Goal: Task Accomplishment & Management: Use online tool/utility

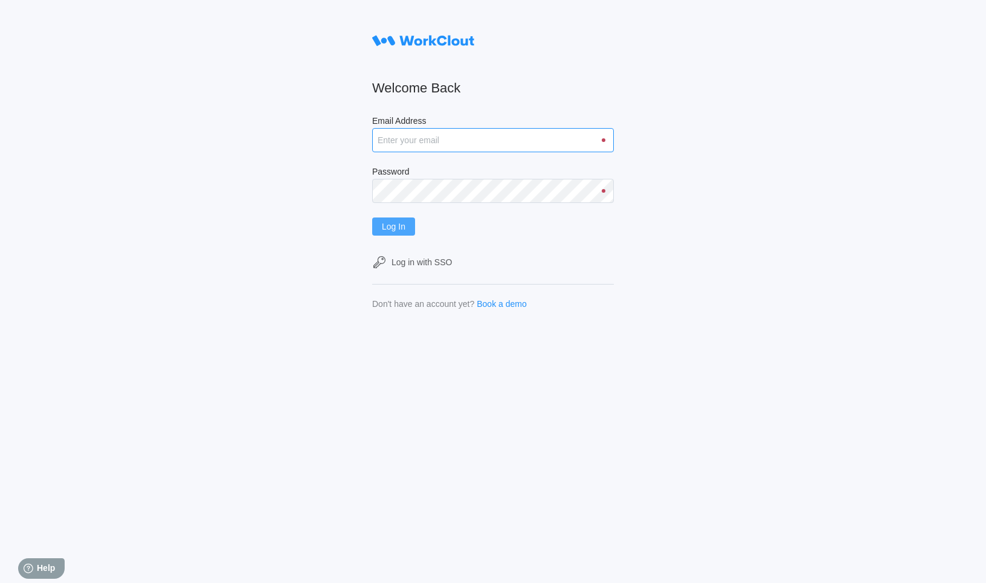
type input "[PERSON_NAME][EMAIL_ADDRESS][DOMAIN_NAME]"
click at [402, 227] on span "Log In" at bounding box center [394, 226] width 24 height 8
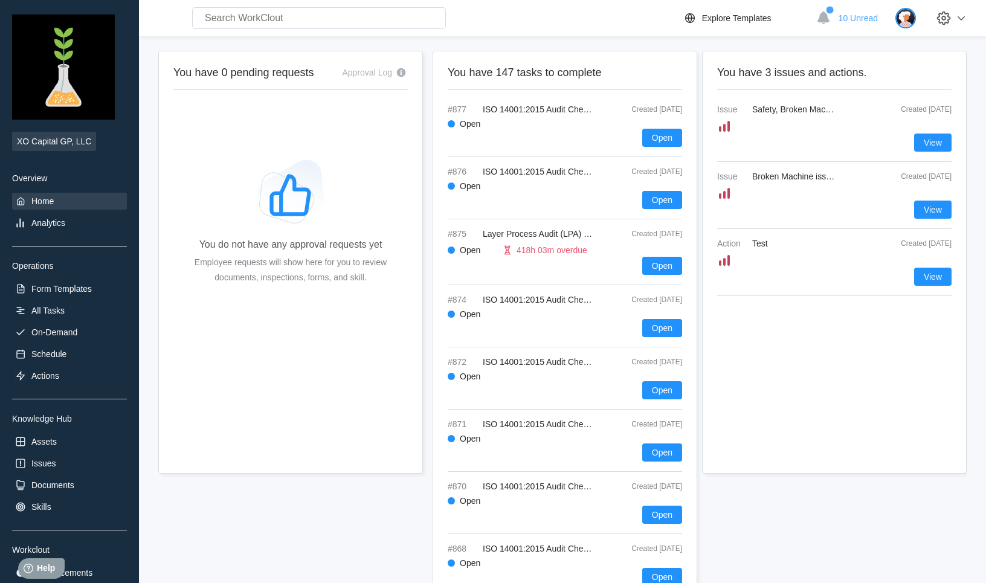
click at [907, 23] on img at bounding box center [905, 18] width 21 height 21
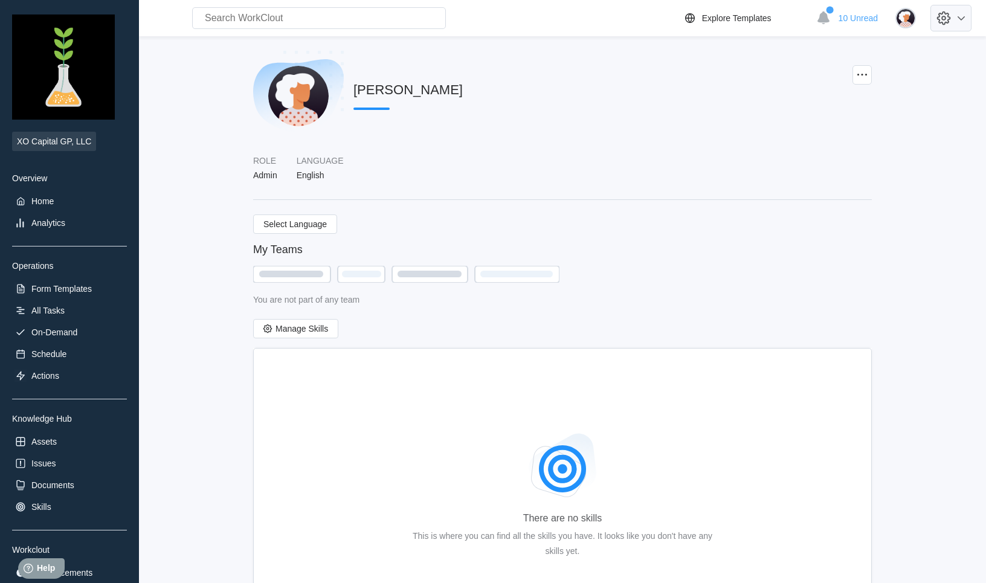
click at [949, 26] on icon at bounding box center [943, 18] width 21 height 21
click at [843, 61] on div "Employee Directory" at bounding box center [881, 56] width 170 height 19
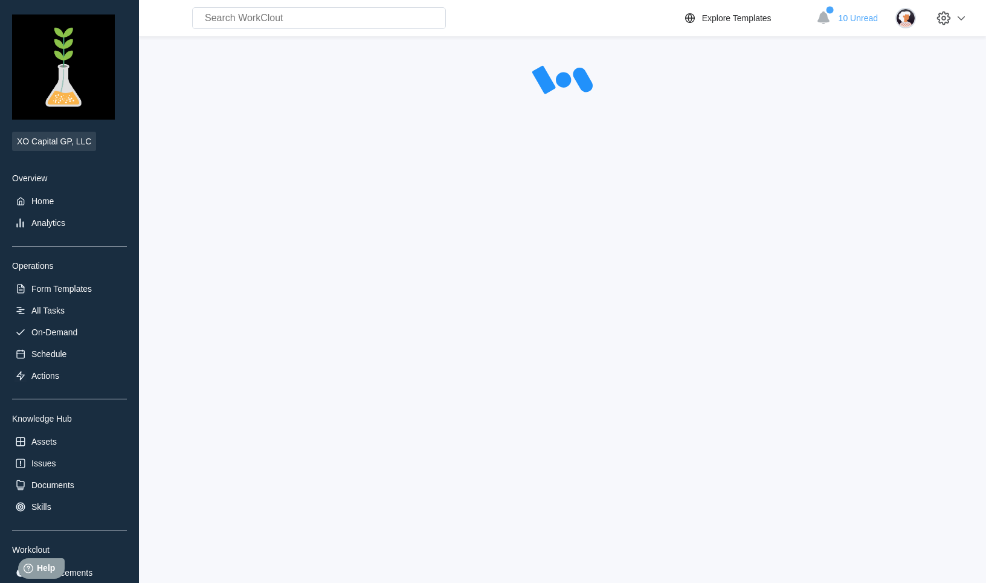
select select "20"
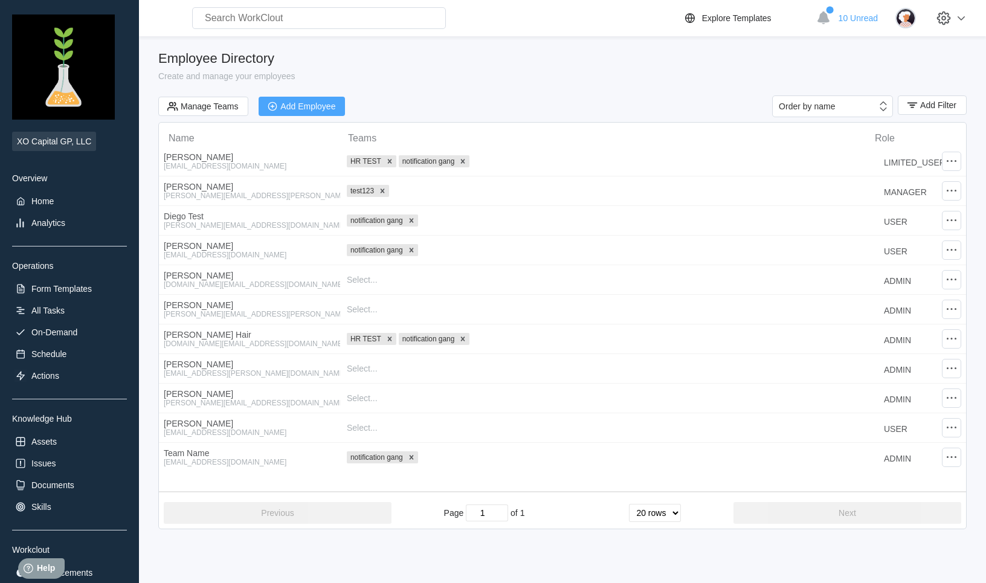
click at [316, 109] on div "Add Employee" at bounding box center [307, 106] width 55 height 8
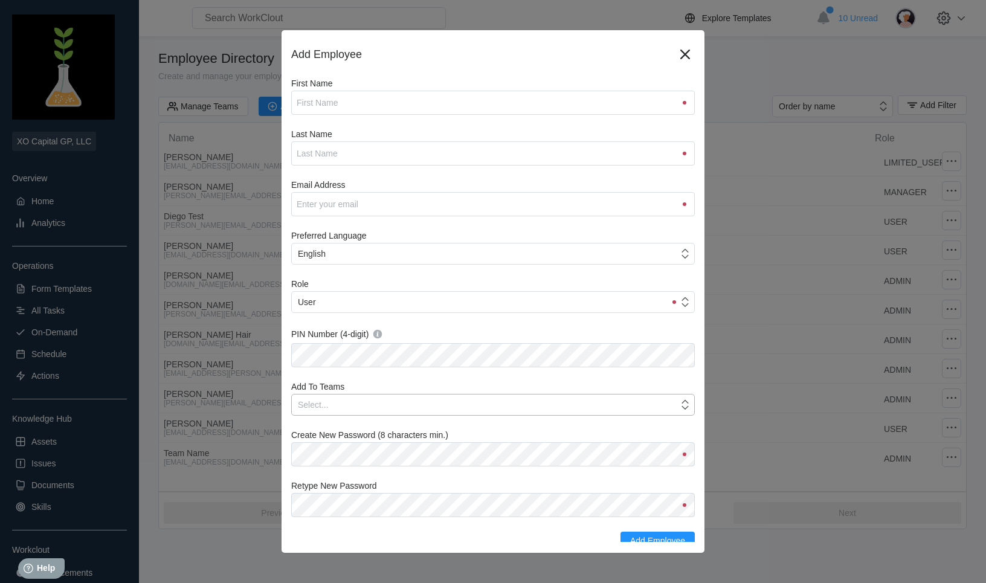
click at [404, 405] on div "Select..." at bounding box center [485, 404] width 387 height 17
click at [393, 405] on div "Select..." at bounding box center [485, 404] width 387 height 17
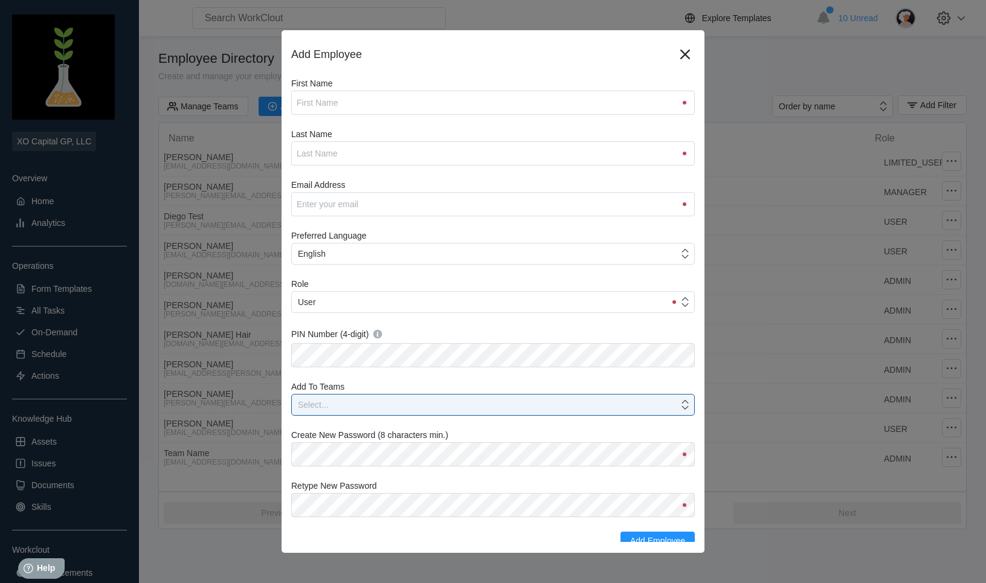
scroll to position [8, 0]
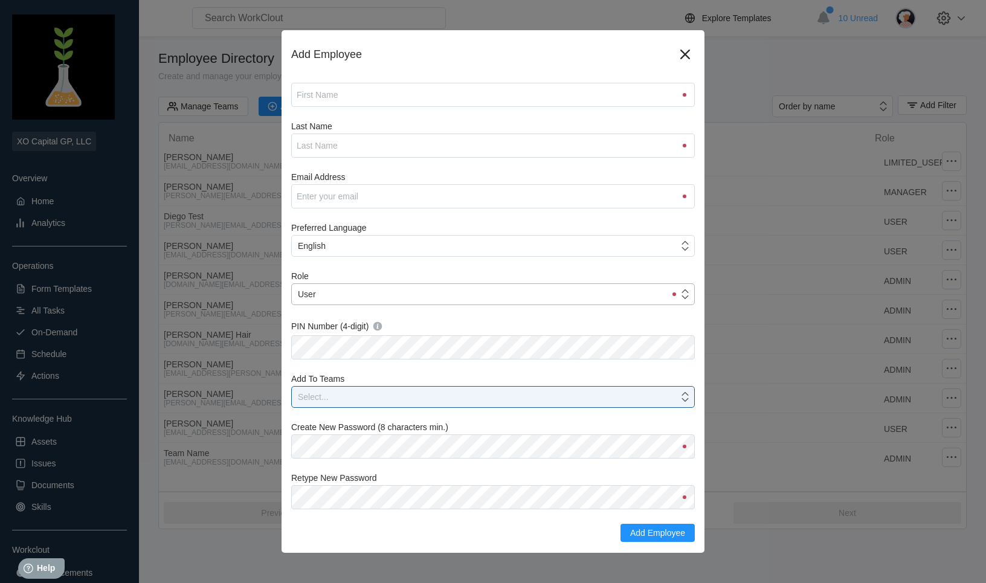
click at [384, 289] on div "User" at bounding box center [478, 294] width 373 height 17
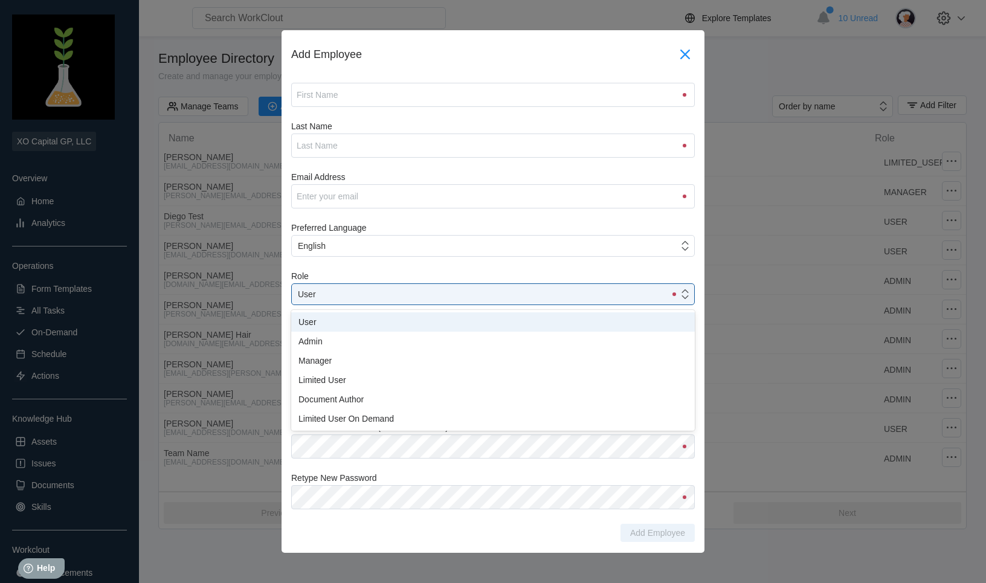
click at [690, 54] on icon at bounding box center [684, 54] width 19 height 19
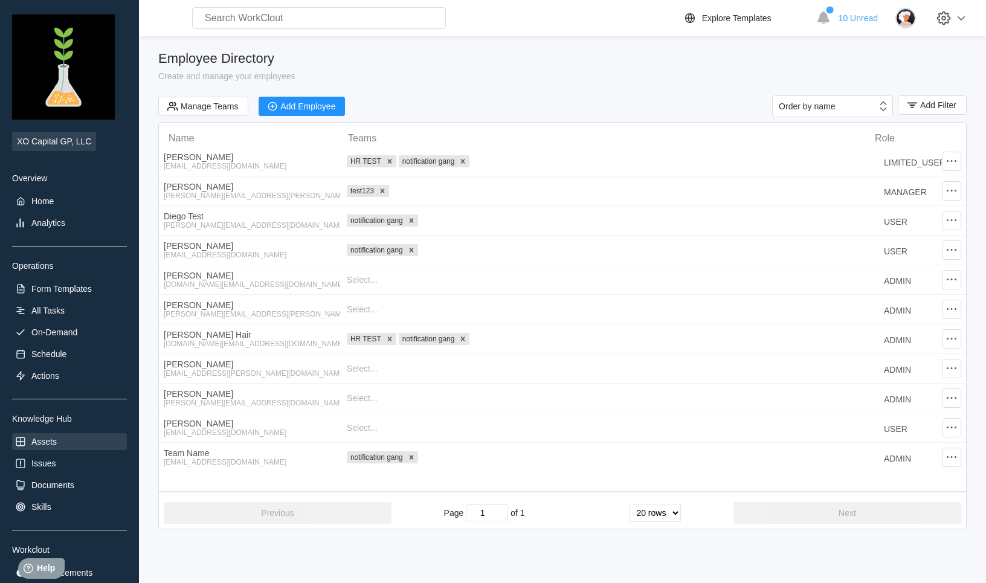
click at [53, 443] on div "Assets" at bounding box center [43, 442] width 25 height 10
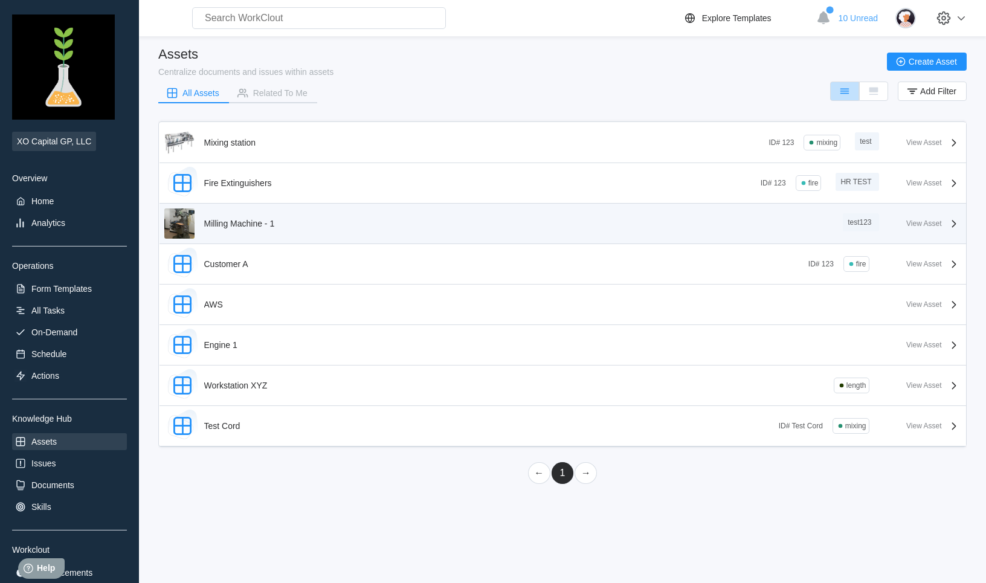
click at [239, 222] on div "Milling Machine - 1" at bounding box center [239, 224] width 71 height 10
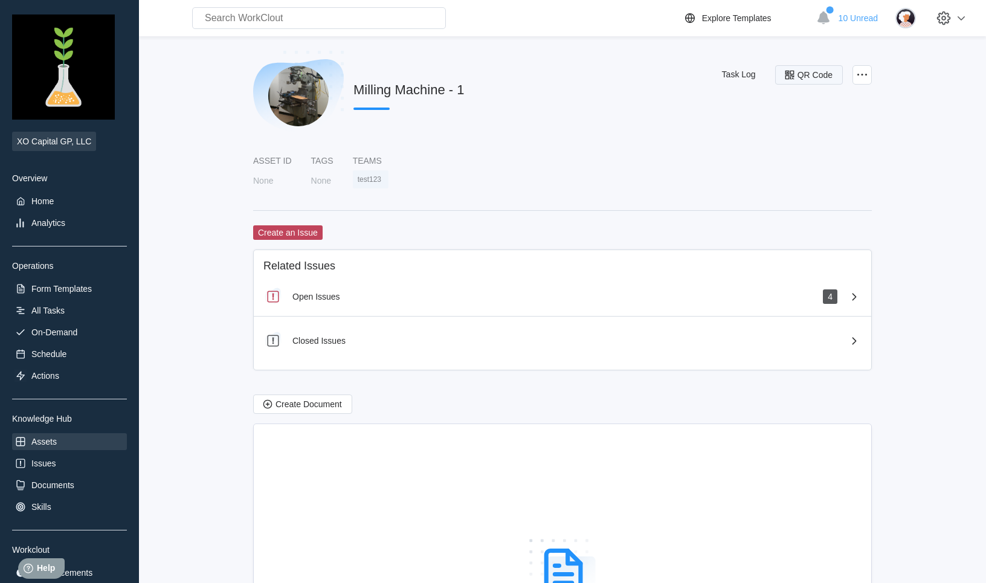
click at [806, 79] on span "QR Code" at bounding box center [814, 75] width 35 height 8
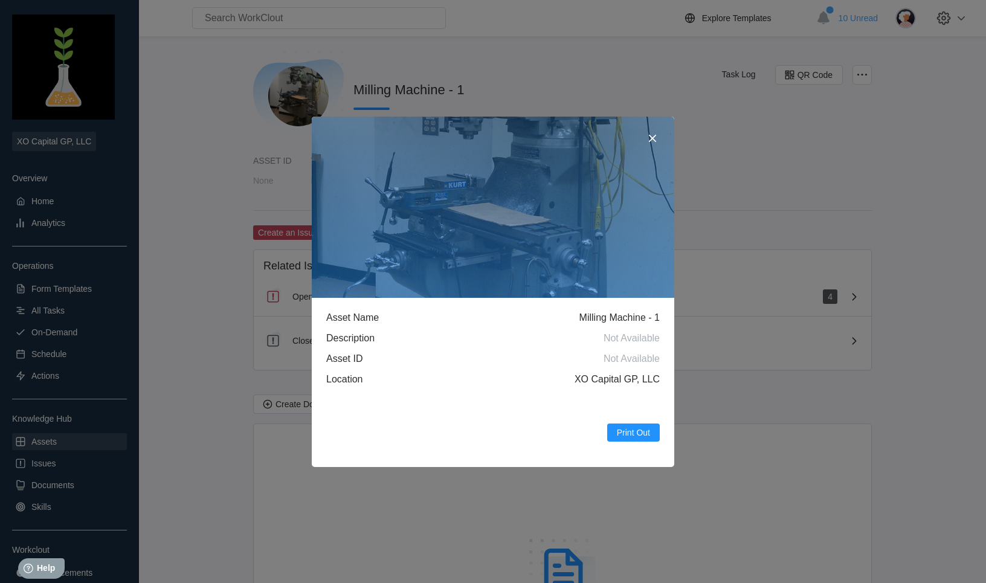
click at [651, 137] on icon at bounding box center [652, 137] width 7 height 7
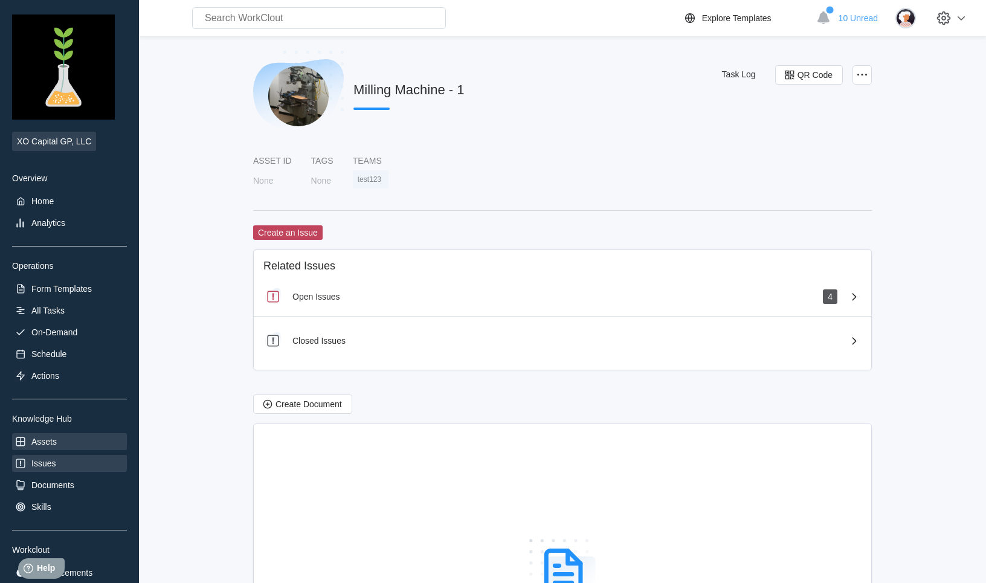
click at [43, 470] on div "Issues" at bounding box center [69, 463] width 115 height 17
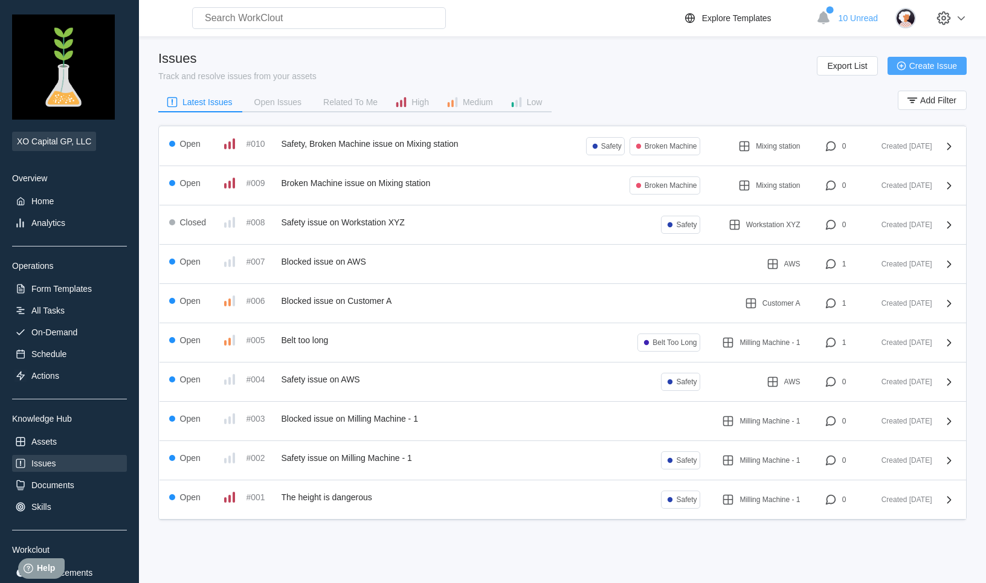
click at [933, 66] on span "Create Issue" at bounding box center [933, 66] width 48 height 8
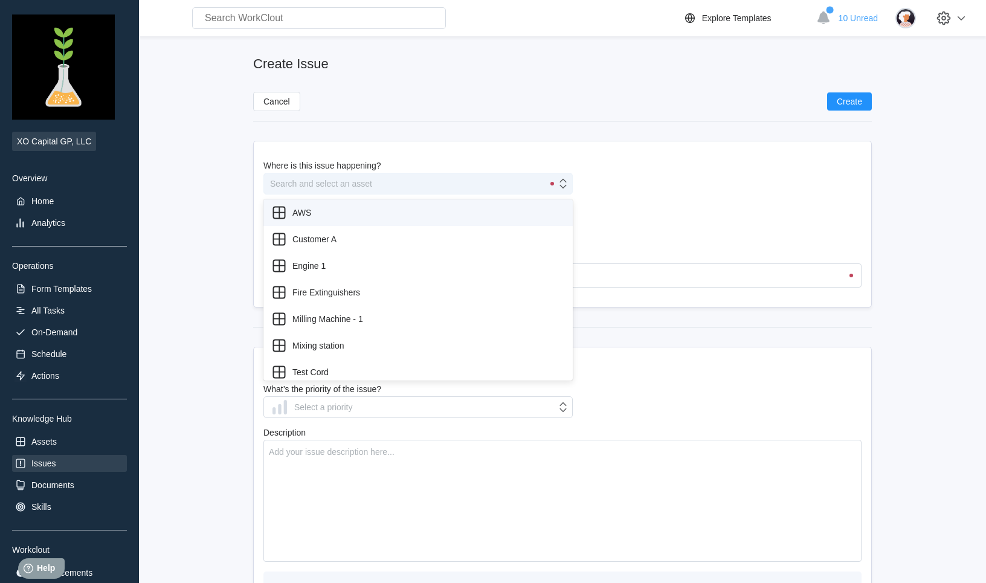
click at [437, 185] on div "Search and select an asset" at bounding box center [403, 183] width 279 height 17
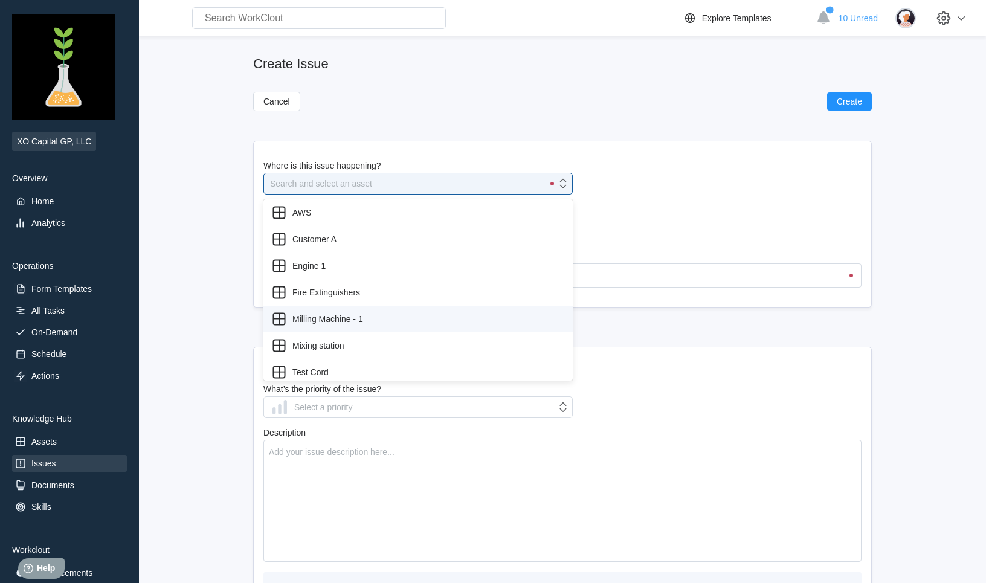
click at [373, 324] on div "Milling Machine - 1" at bounding box center [418, 318] width 295 height 17
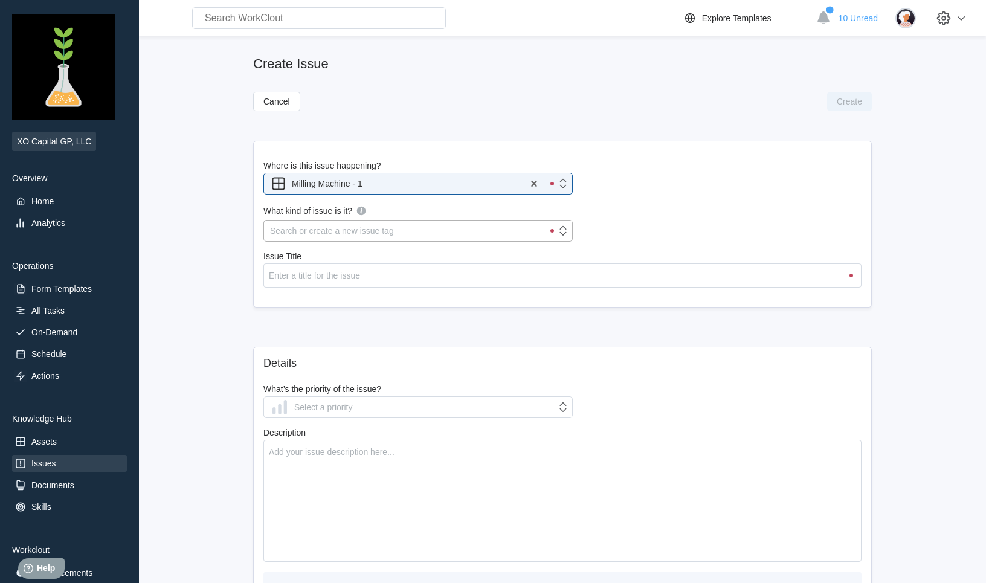
click at [480, 230] on div "Search or create a new issue tag" at bounding box center [403, 230] width 279 height 17
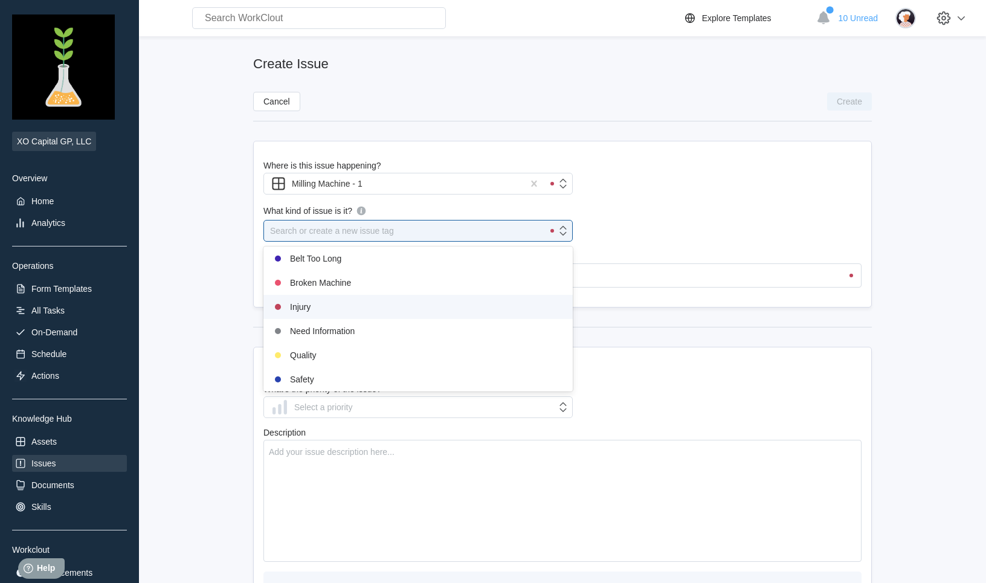
click at [331, 314] on div "Injury" at bounding box center [418, 307] width 295 height 14
type input "Injury issue on Milling Machine - 1"
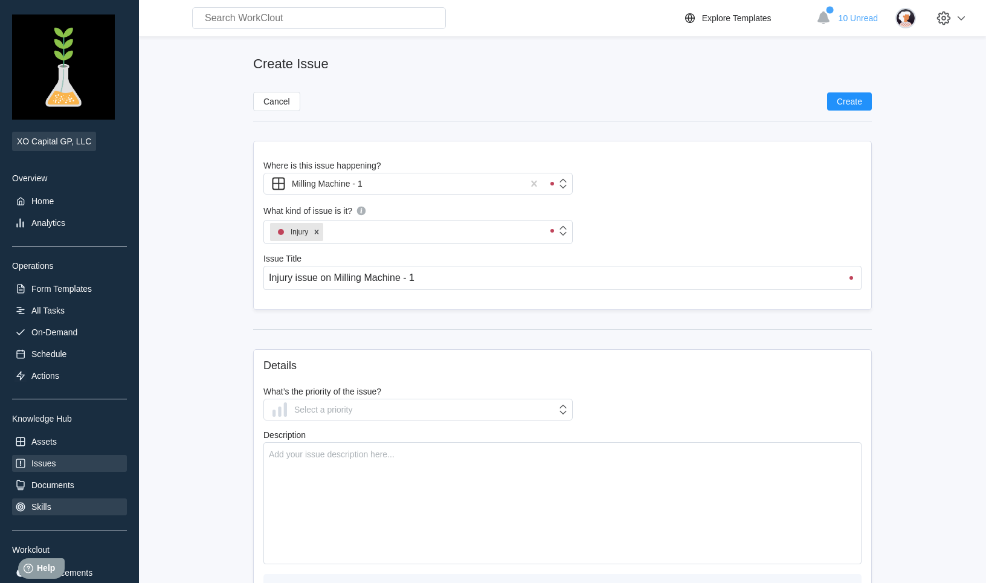
click at [47, 509] on div "Skills" at bounding box center [41, 507] width 20 height 10
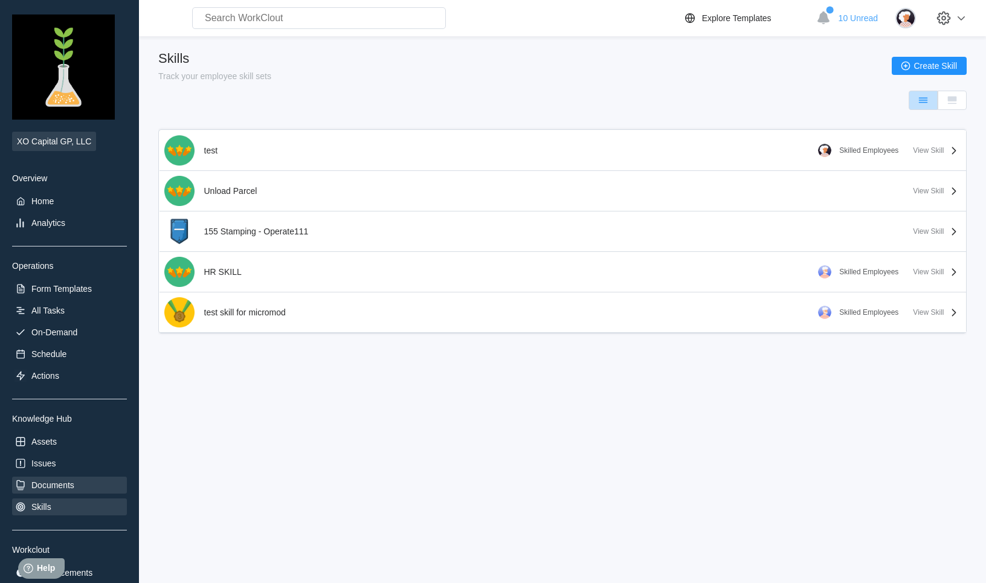
click at [71, 488] on div "Documents" at bounding box center [52, 485] width 43 height 10
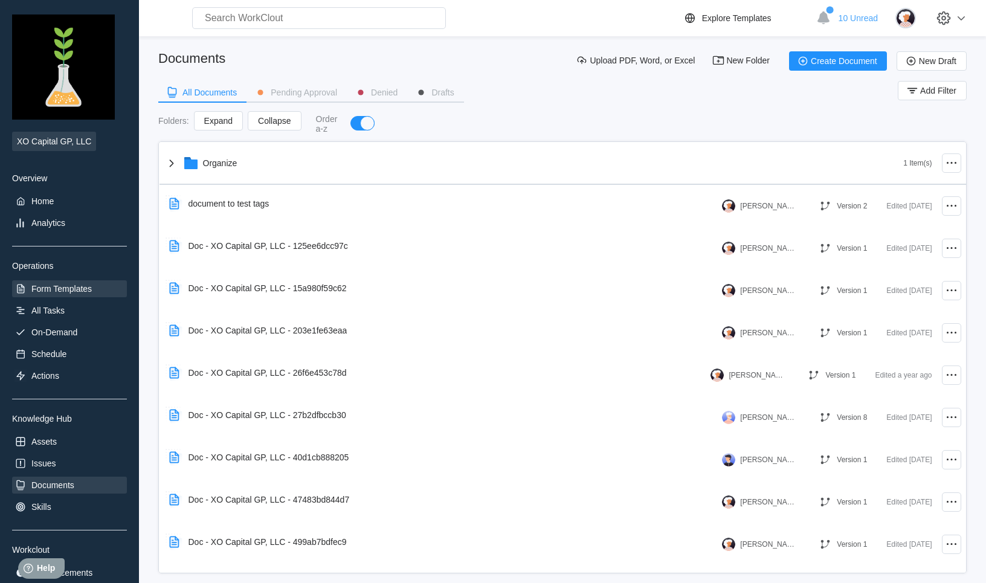
click at [77, 292] on div "Form Templates" at bounding box center [61, 289] width 60 height 10
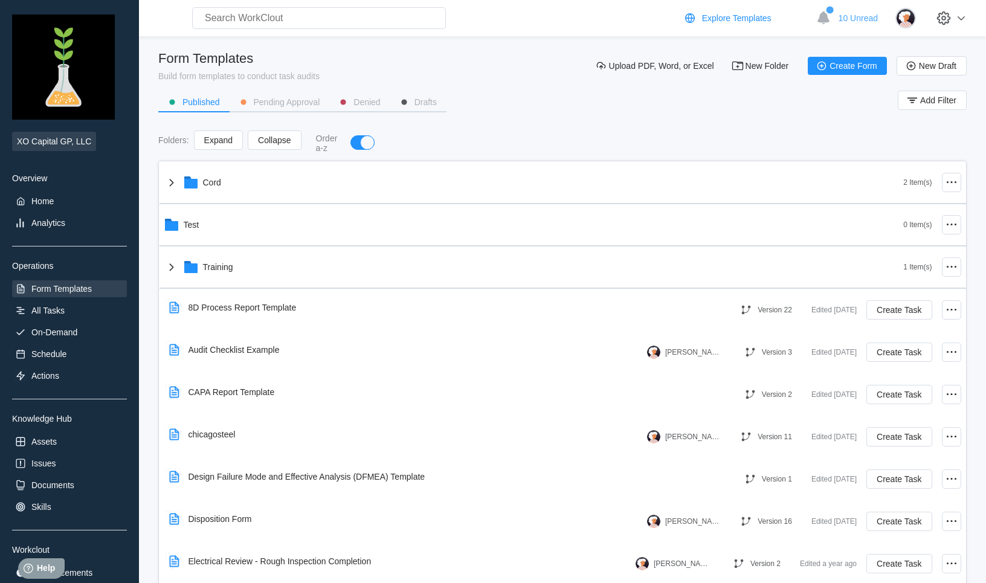
click at [735, 21] on div "Explore Templates" at bounding box center [736, 18] width 69 height 10
click at [715, 20] on div "Explore Templates" at bounding box center [736, 18] width 69 height 10
click at [852, 68] on span "Create Form" at bounding box center [853, 66] width 48 height 8
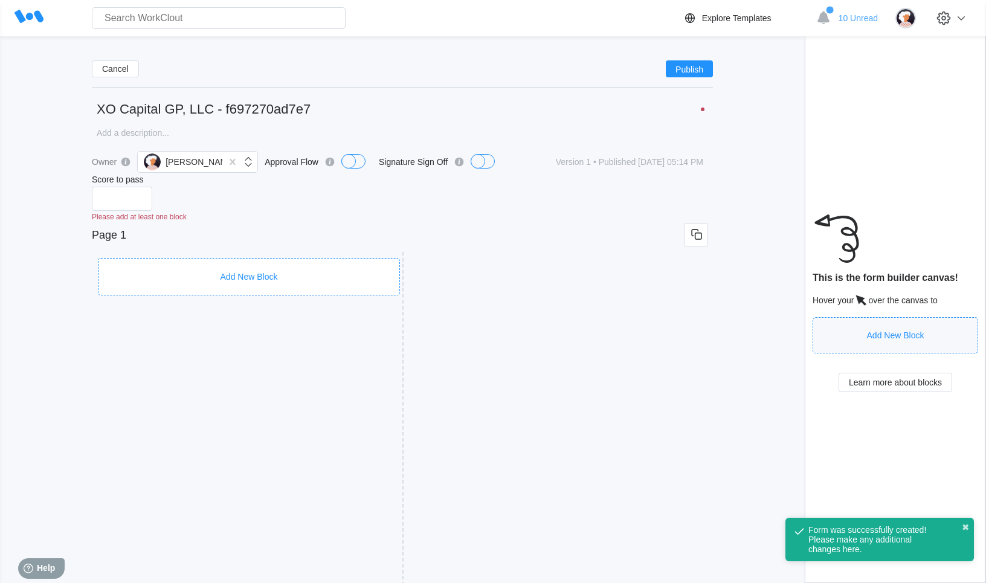
click at [260, 263] on div "Add New Block" at bounding box center [249, 276] width 302 height 37
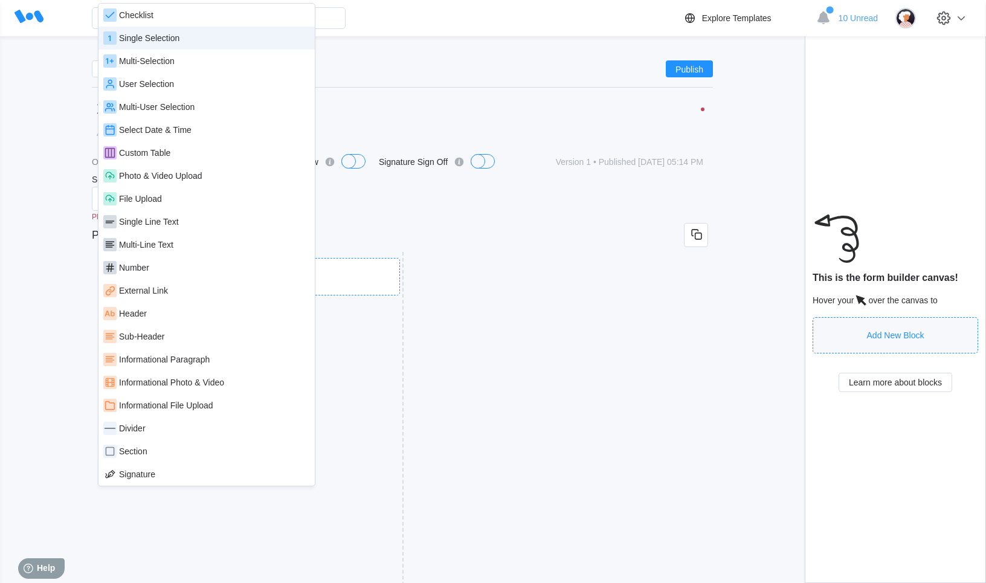
click at [172, 39] on div "Single Selection" at bounding box center [149, 38] width 60 height 10
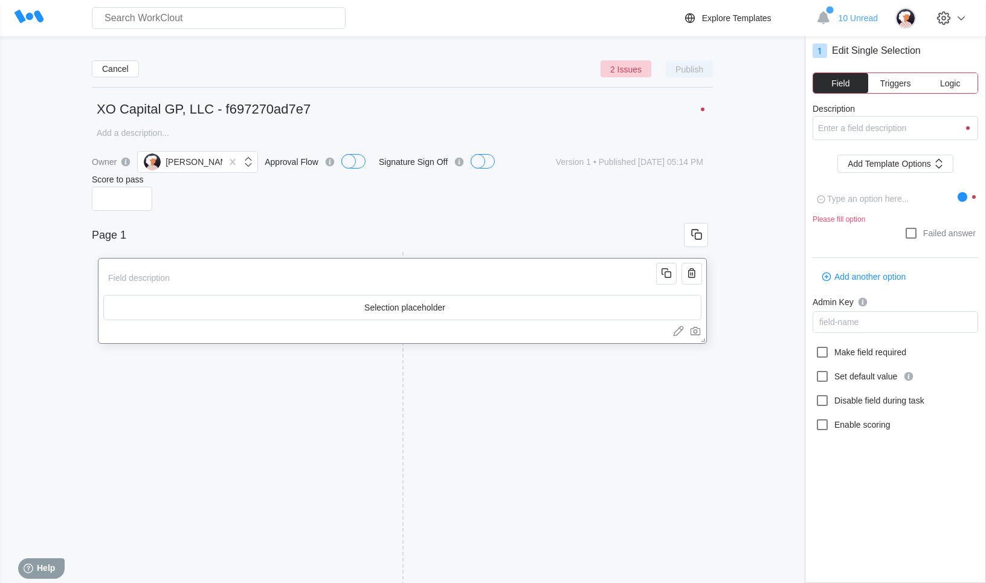
click at [896, 88] on button "Triggers" at bounding box center [895, 83] width 55 height 20
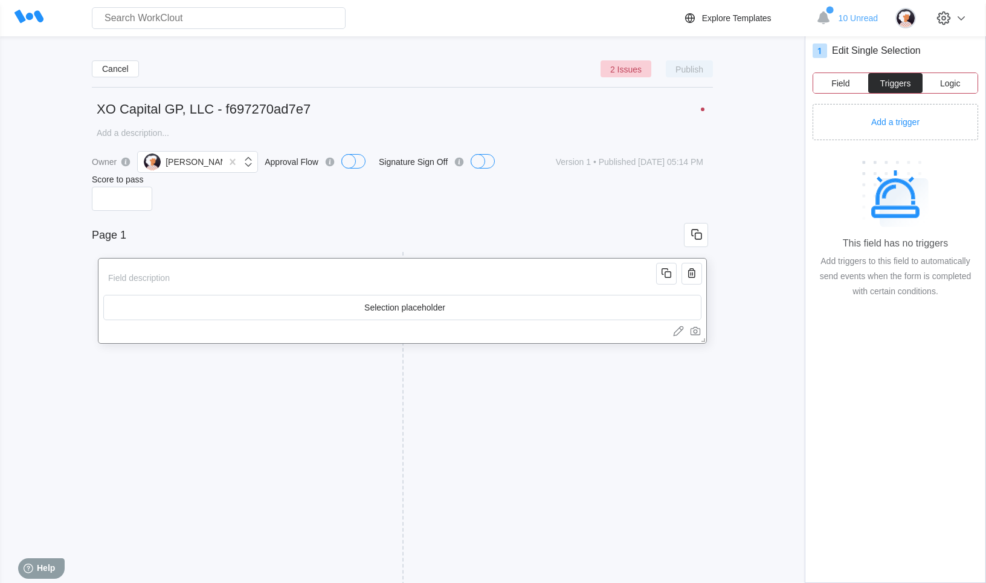
click at [940, 89] on button "Logic" at bounding box center [949, 83] width 55 height 20
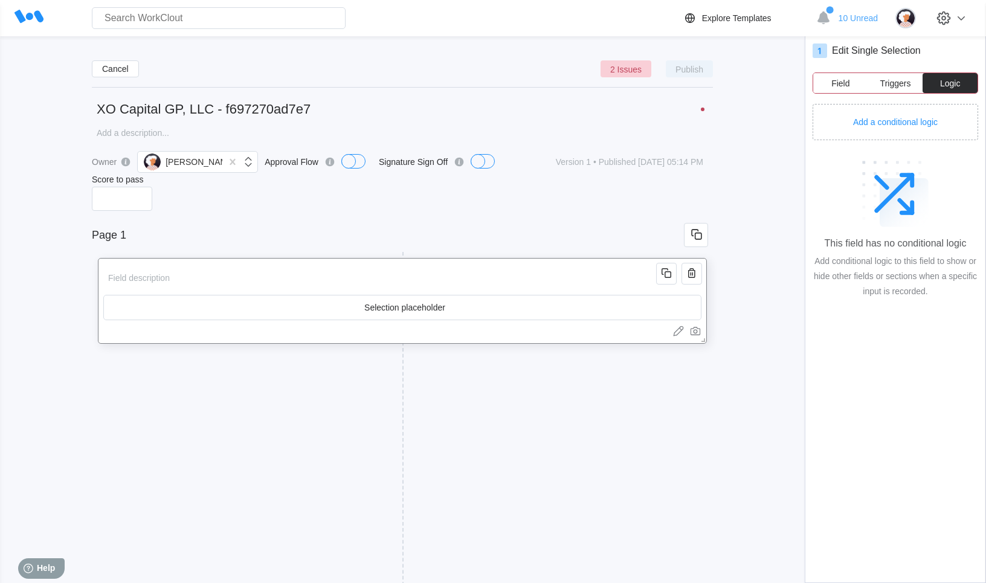
click at [831, 79] on span "Field" at bounding box center [840, 83] width 18 height 8
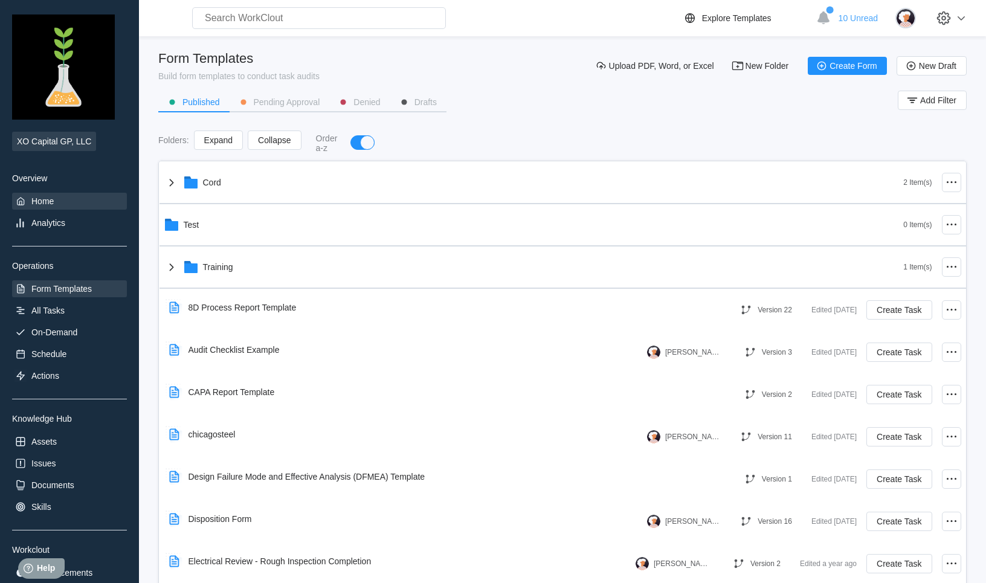
click at [53, 204] on div "Home" at bounding box center [42, 201] width 22 height 10
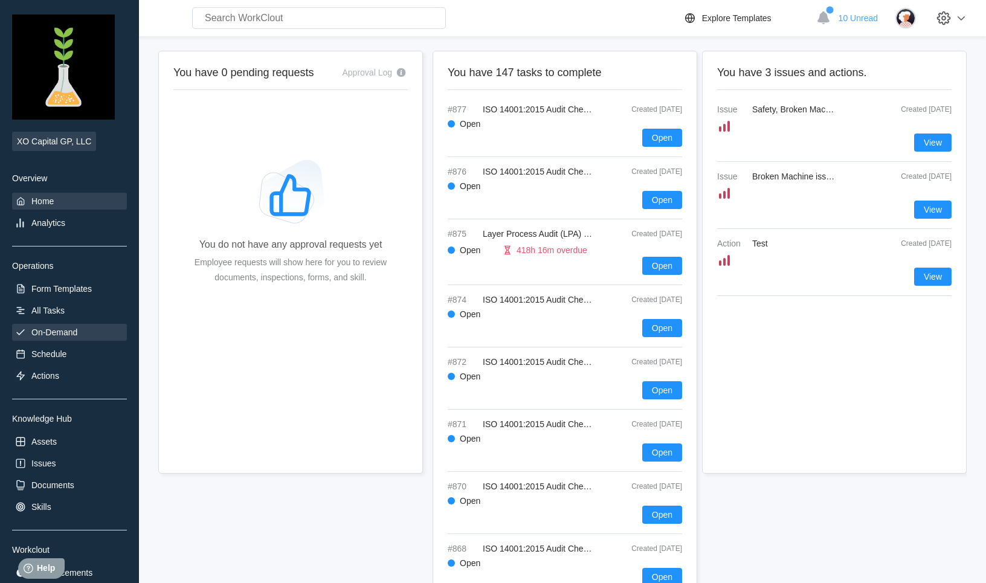
click at [65, 327] on div "On-Demand" at bounding box center [54, 332] width 46 height 10
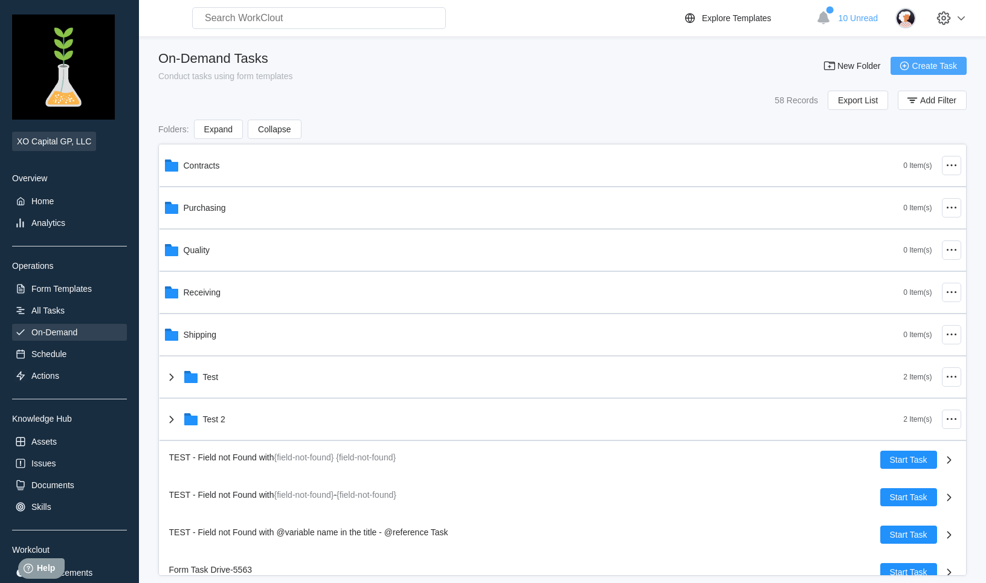
click at [921, 64] on span "Create Task" at bounding box center [934, 66] width 45 height 8
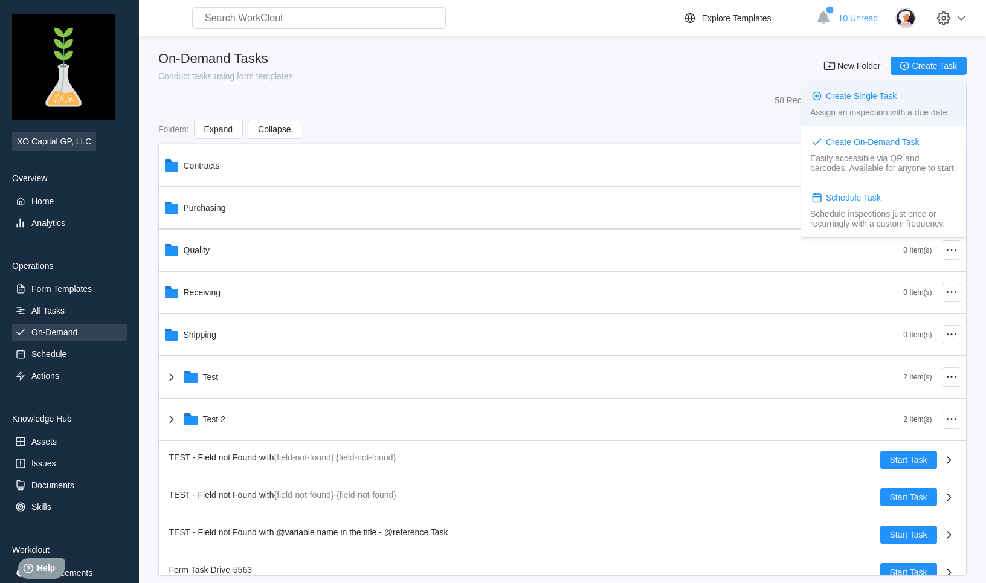
click at [883, 95] on div "Create Single Task" at bounding box center [861, 96] width 71 height 10
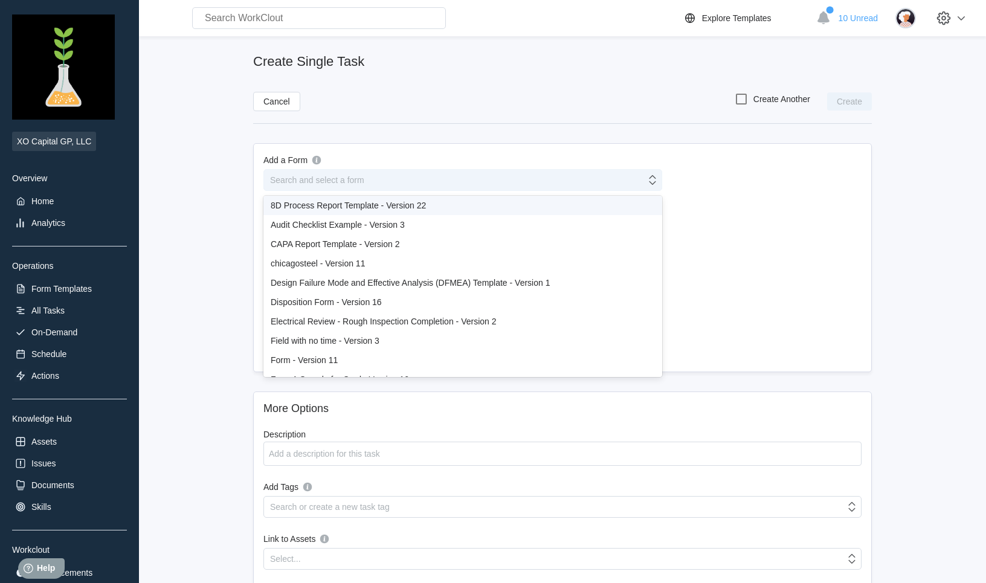
click at [369, 176] on div "Search and select a form" at bounding box center [455, 180] width 382 height 17
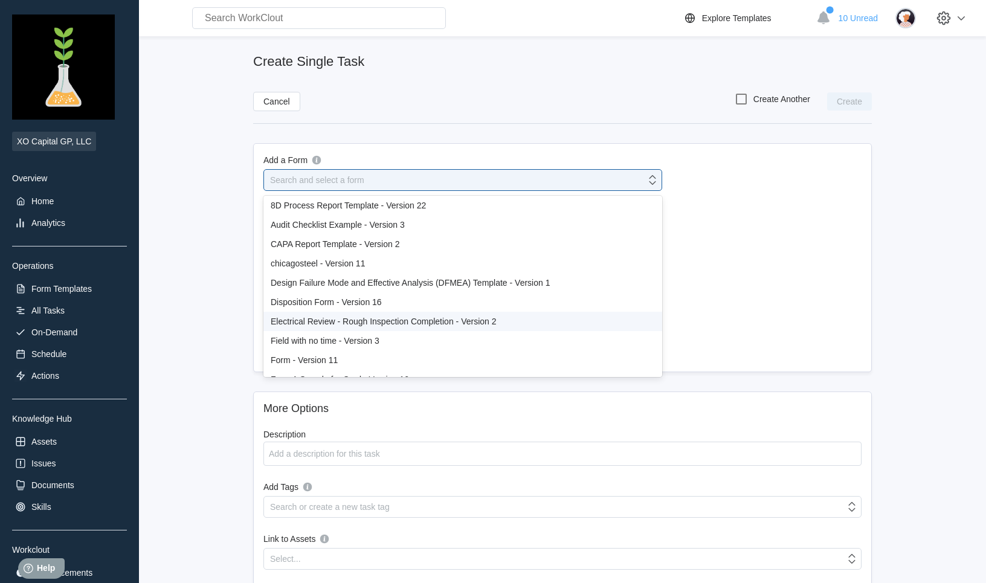
click at [334, 320] on div "Electrical Review - Rough Inspection Completion - Version 2" at bounding box center [463, 322] width 384 height 10
type input "Electrical Review - Rough Inspection Completion - Version 2"
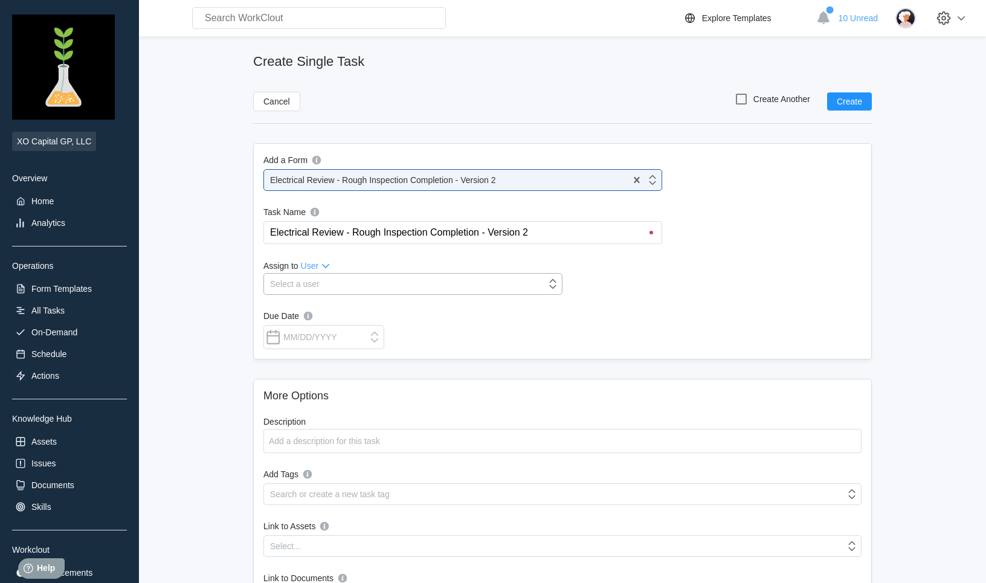
click at [336, 287] on div "Select a user" at bounding box center [405, 283] width 282 height 17
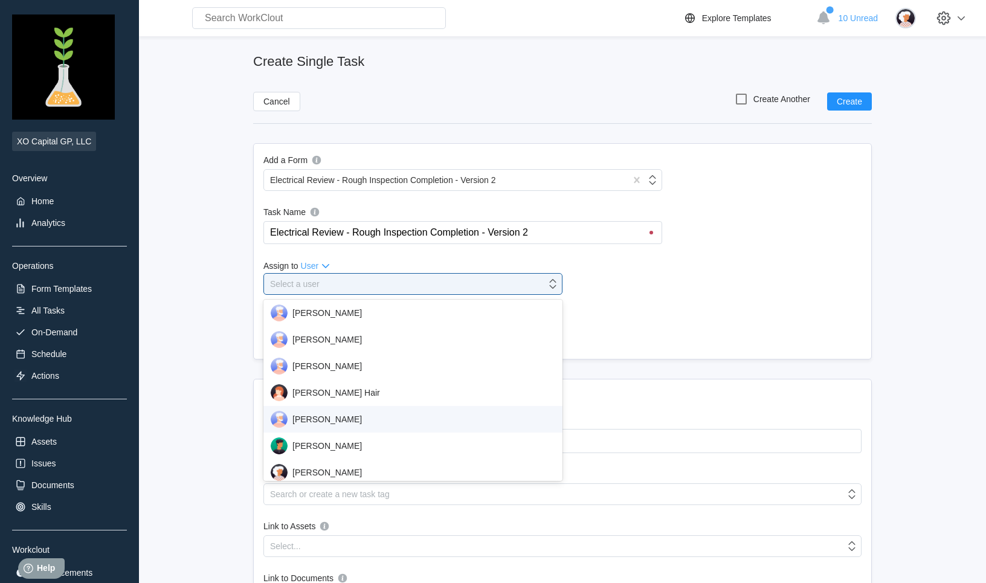
click at [333, 419] on div "[PERSON_NAME]" at bounding box center [413, 419] width 285 height 17
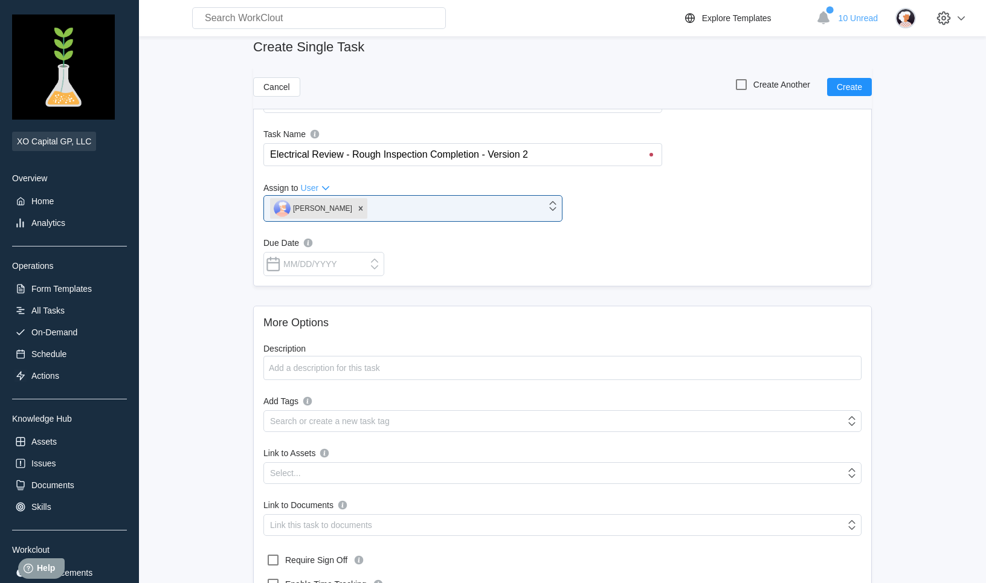
scroll to position [133, 0]
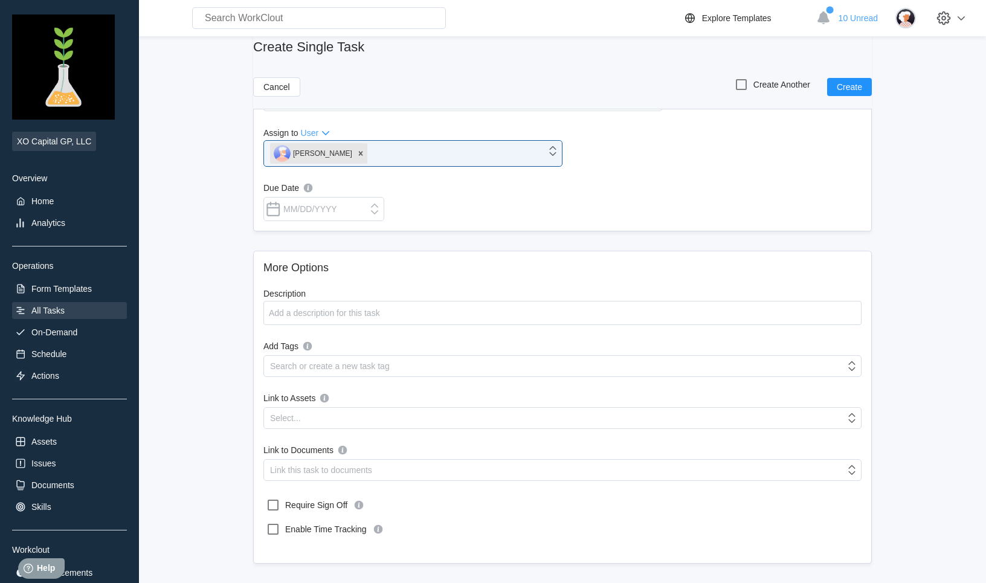
click at [51, 312] on div "All Tasks" at bounding box center [47, 311] width 33 height 10
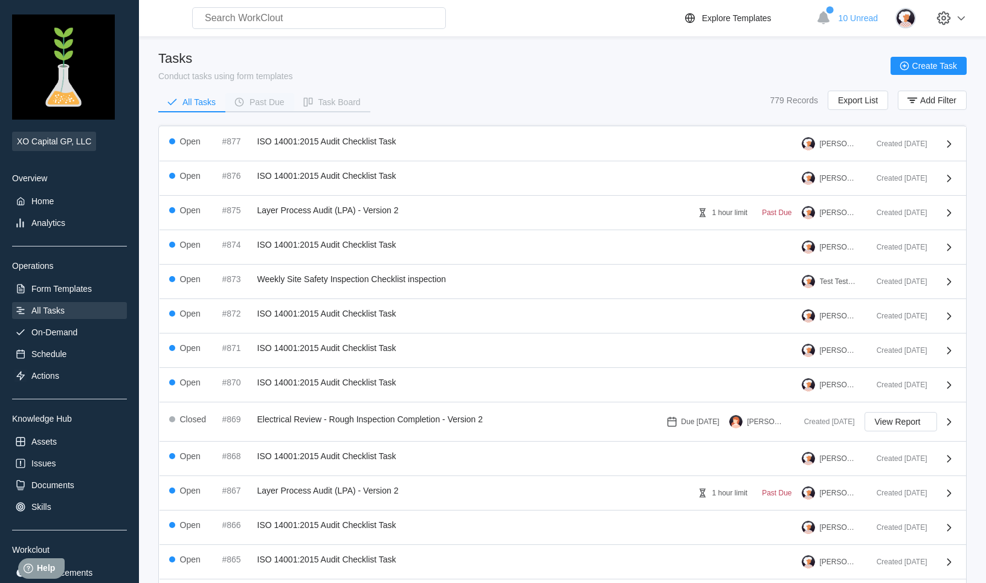
click at [275, 102] on div "Past Due" at bounding box center [266, 102] width 35 height 8
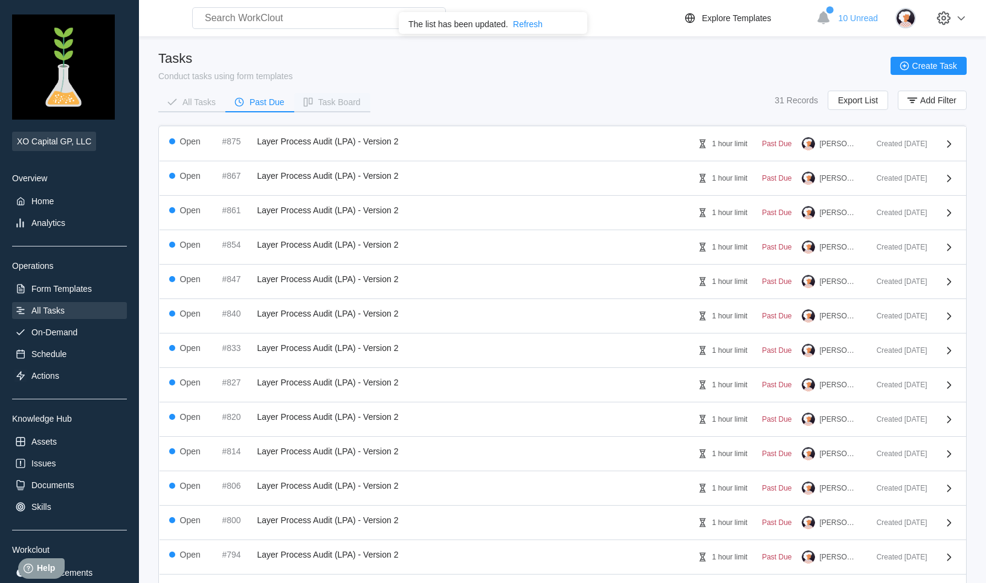
click at [330, 100] on div "Task Board" at bounding box center [339, 102] width 42 height 8
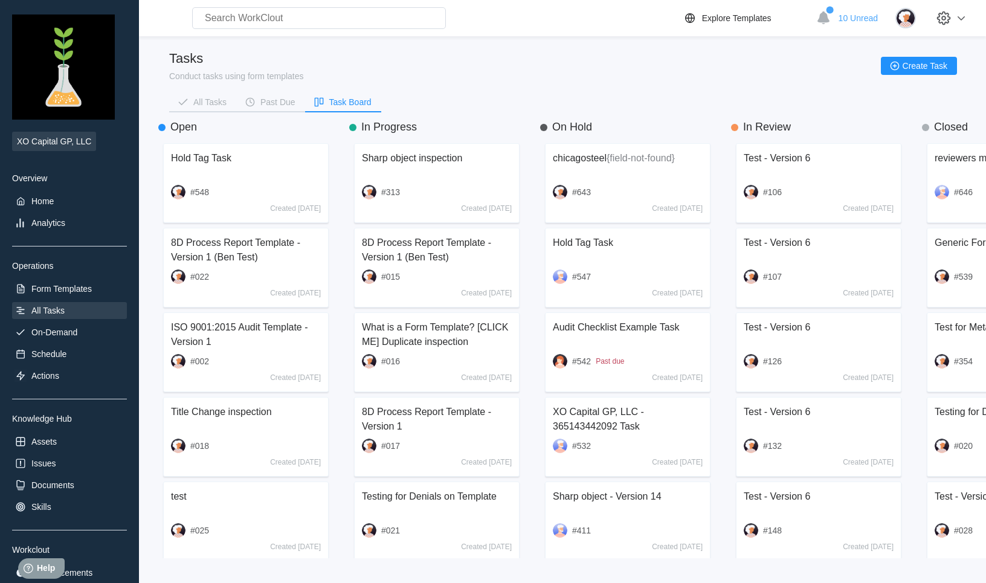
scroll to position [415, 181]
click at [309, 21] on input "text" at bounding box center [319, 18] width 254 height 22
click at [49, 223] on div "Analytics" at bounding box center [48, 223] width 34 height 10
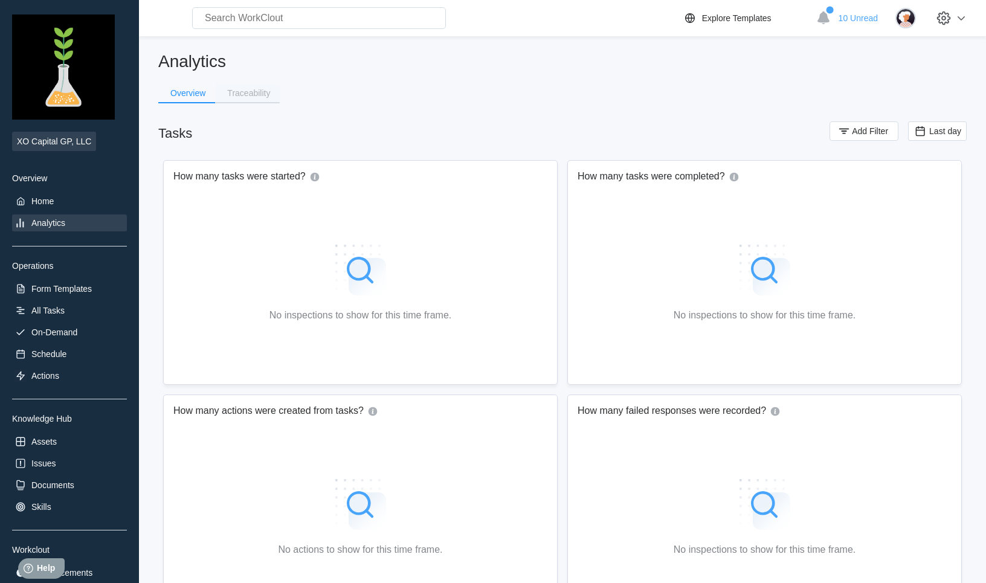
click at [246, 98] on button "Traceability" at bounding box center [247, 93] width 65 height 18
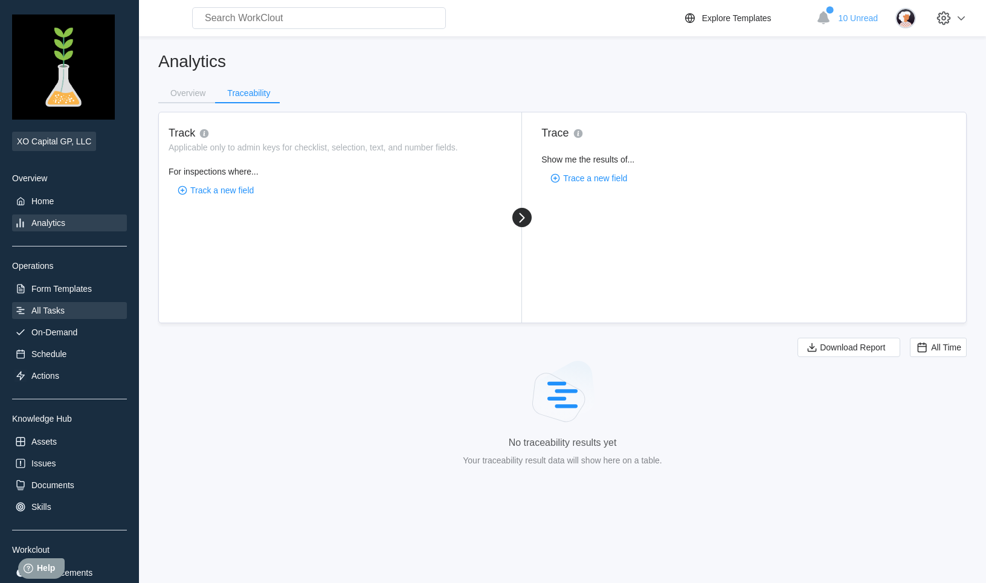
click at [63, 306] on div "All Tasks" at bounding box center [47, 311] width 33 height 10
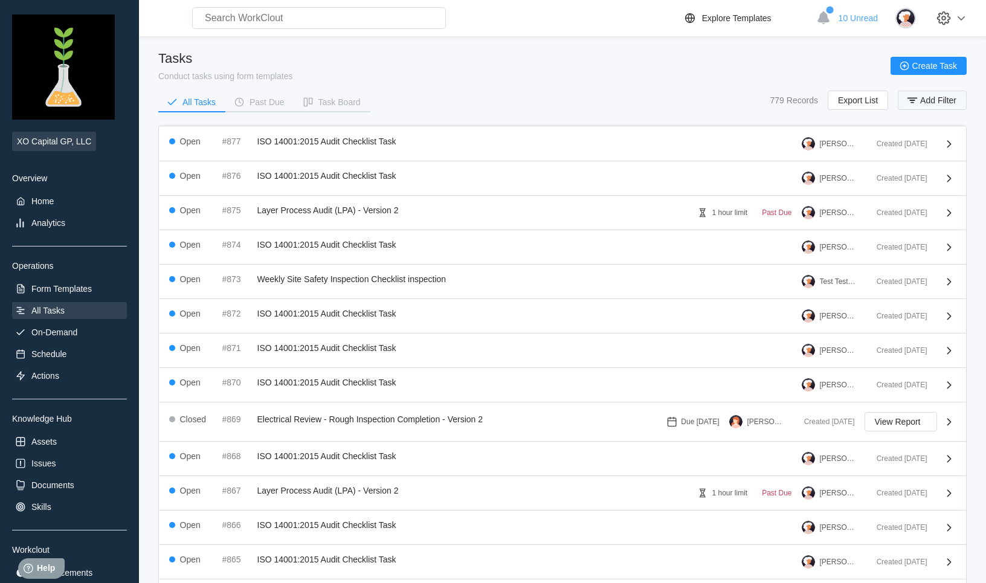
click at [925, 100] on span "Add Filter" at bounding box center [938, 100] width 36 height 8
click at [53, 377] on div "Actions" at bounding box center [45, 376] width 28 height 10
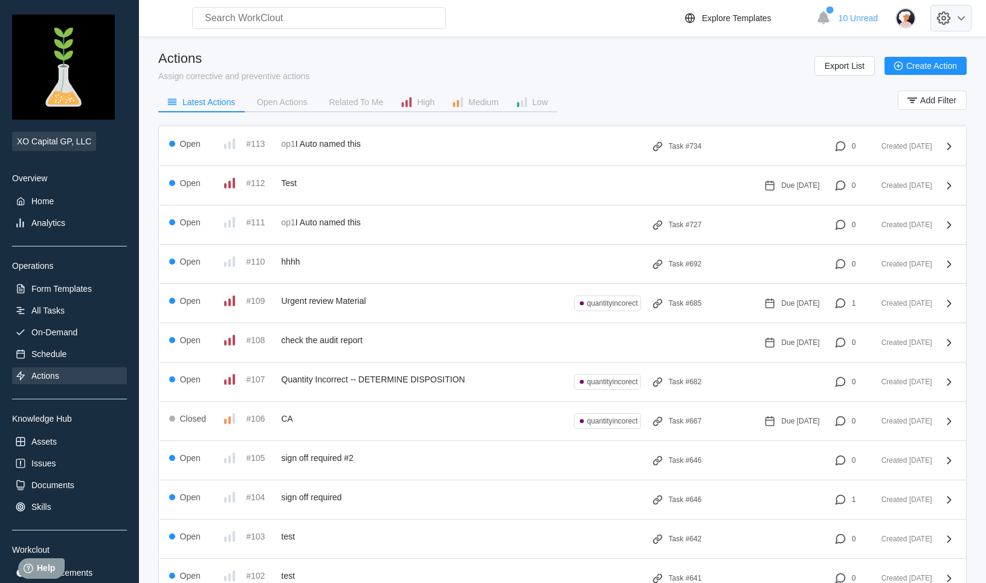
click at [944, 22] on icon at bounding box center [943, 18] width 21 height 21
click at [849, 59] on div "Employee Directory" at bounding box center [854, 56] width 74 height 10
select select "20"
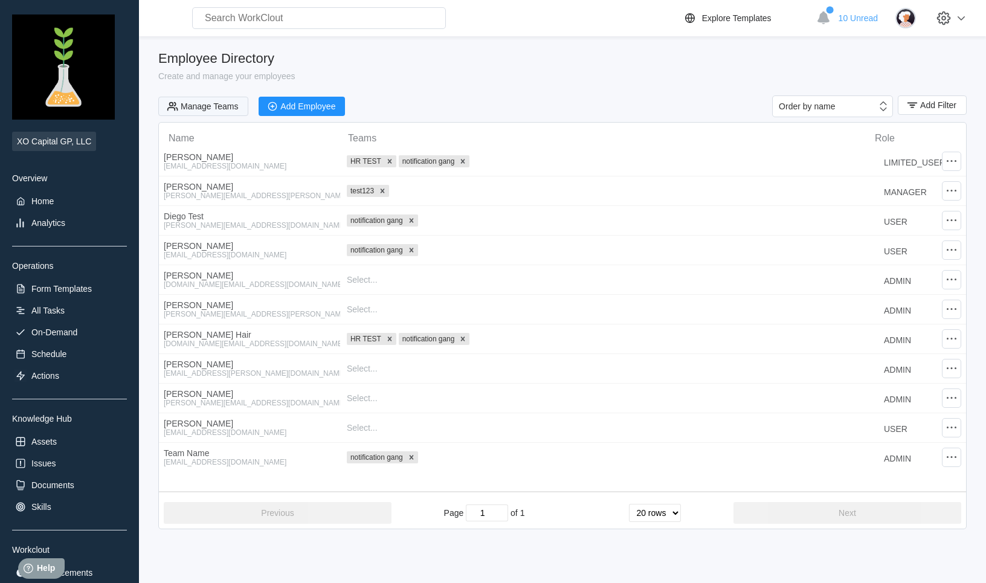
click at [227, 111] on button "Manage Teams" at bounding box center [203, 106] width 90 height 19
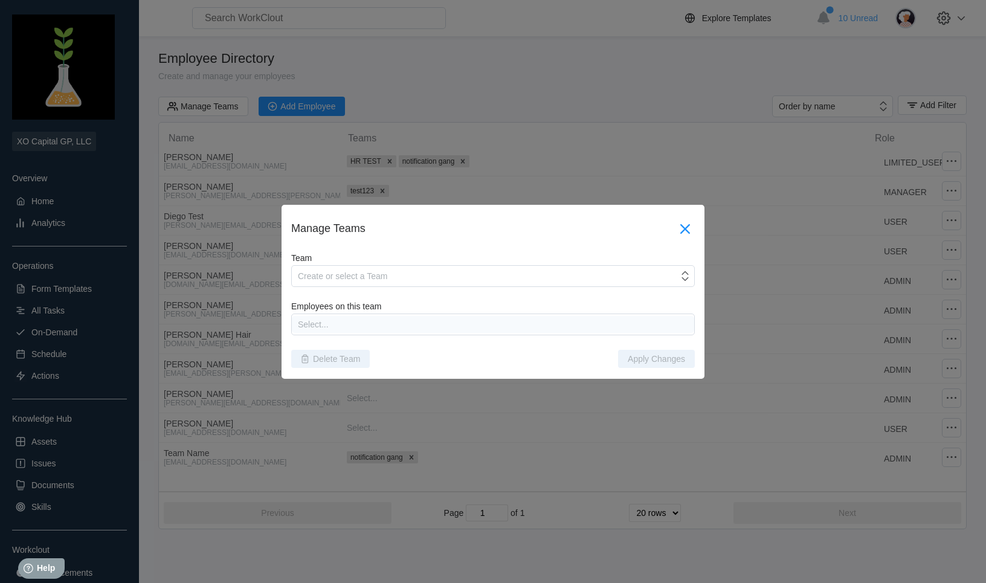
click at [685, 227] on icon at bounding box center [685, 228] width 10 height 10
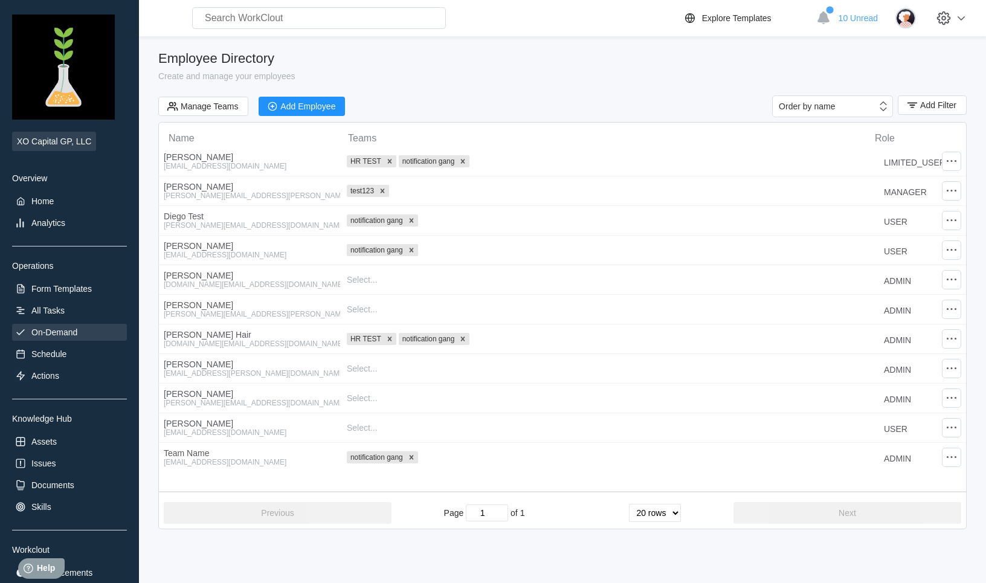
click at [63, 329] on div "On-Demand" at bounding box center [54, 332] width 46 height 10
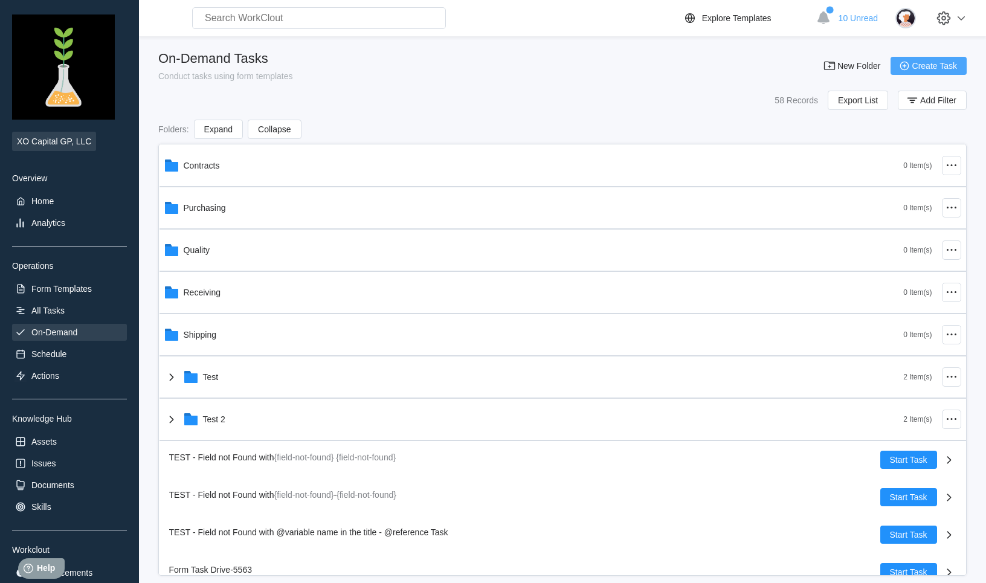
click at [933, 62] on span "Create Task" at bounding box center [934, 66] width 45 height 8
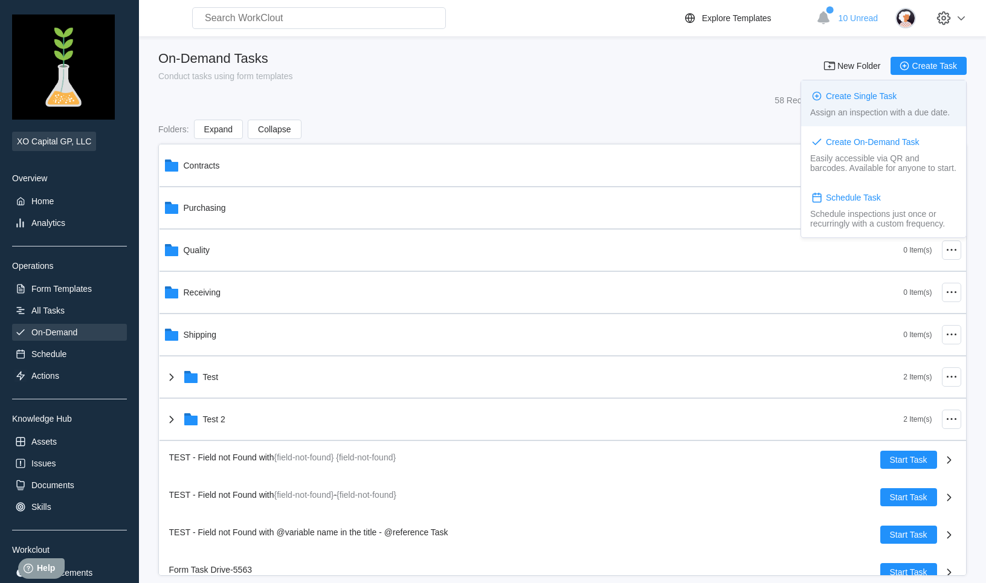
click at [861, 94] on div "Create Single Task" at bounding box center [861, 96] width 71 height 10
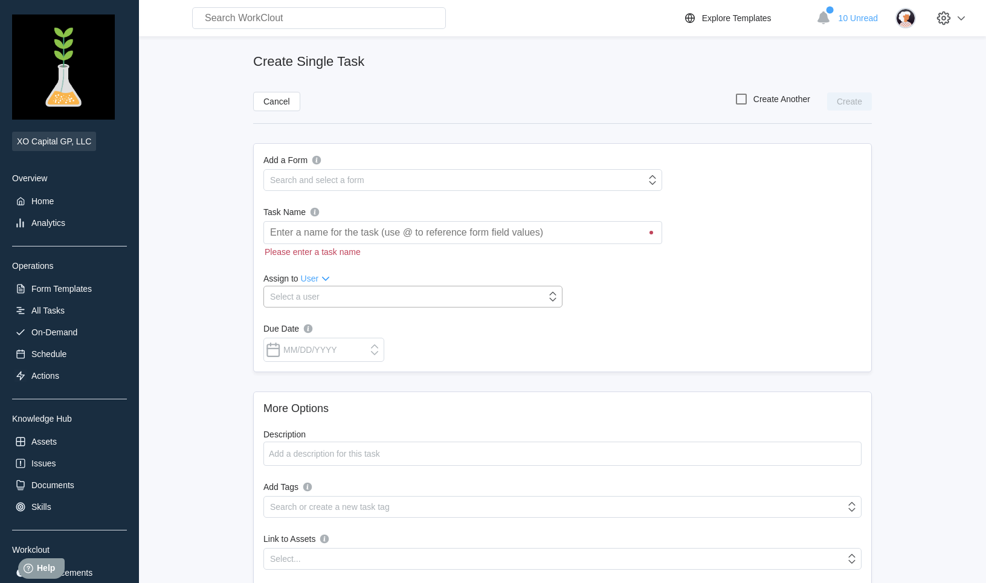
click at [407, 294] on div "Select a user" at bounding box center [405, 296] width 282 height 17
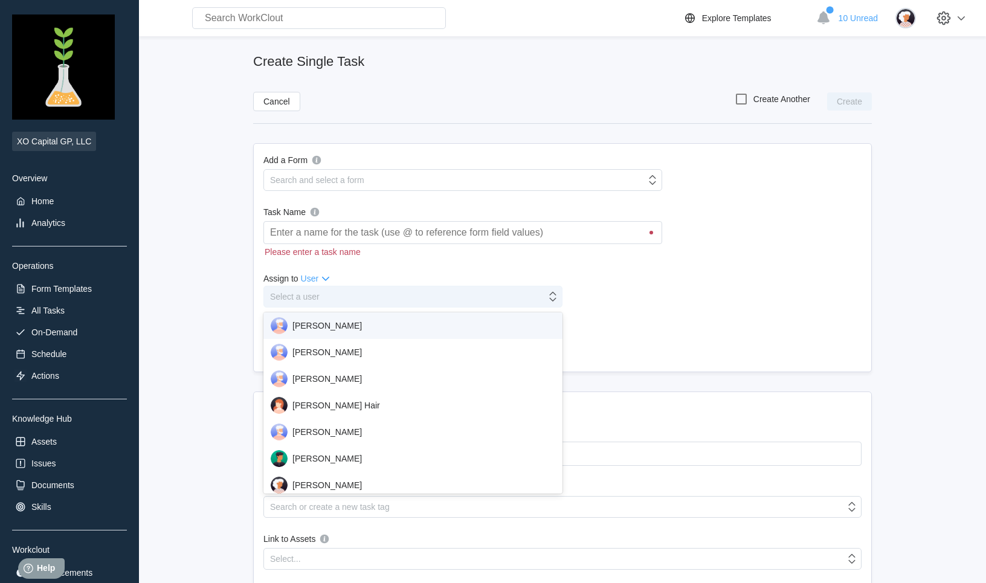
click at [407, 294] on div "Select a user" at bounding box center [405, 296] width 282 height 17
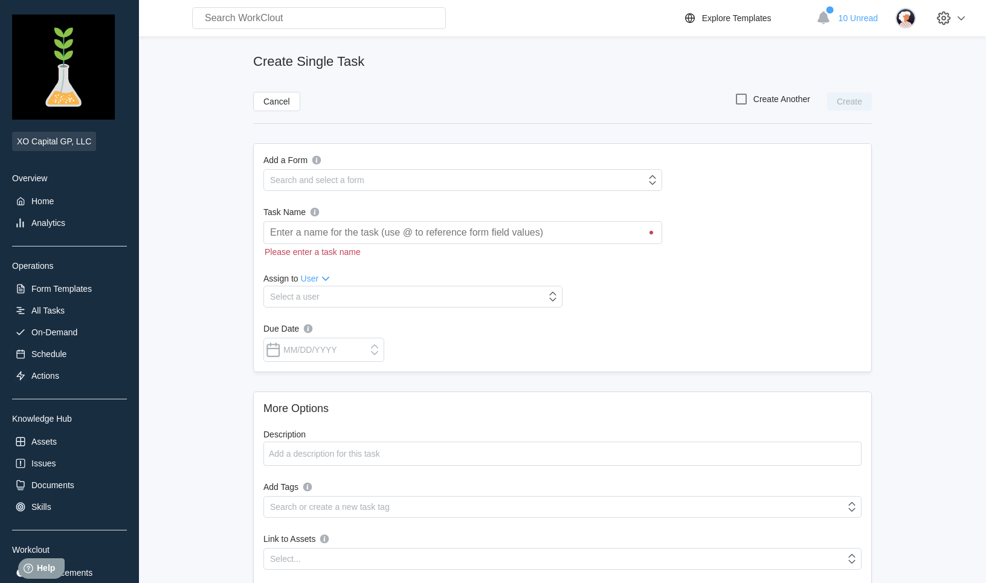
click at [313, 280] on span "User" at bounding box center [310, 279] width 18 height 10
click at [360, 272] on div "Assign to User" at bounding box center [338, 278] width 150 height 14
click at [346, 280] on div "Assign to User" at bounding box center [338, 278] width 150 height 14
click at [258, 275] on div "Add a Form Search and select a form Task Name Please enter a task name Assign t…" at bounding box center [562, 257] width 619 height 229
click at [323, 280] on icon at bounding box center [325, 278] width 14 height 14
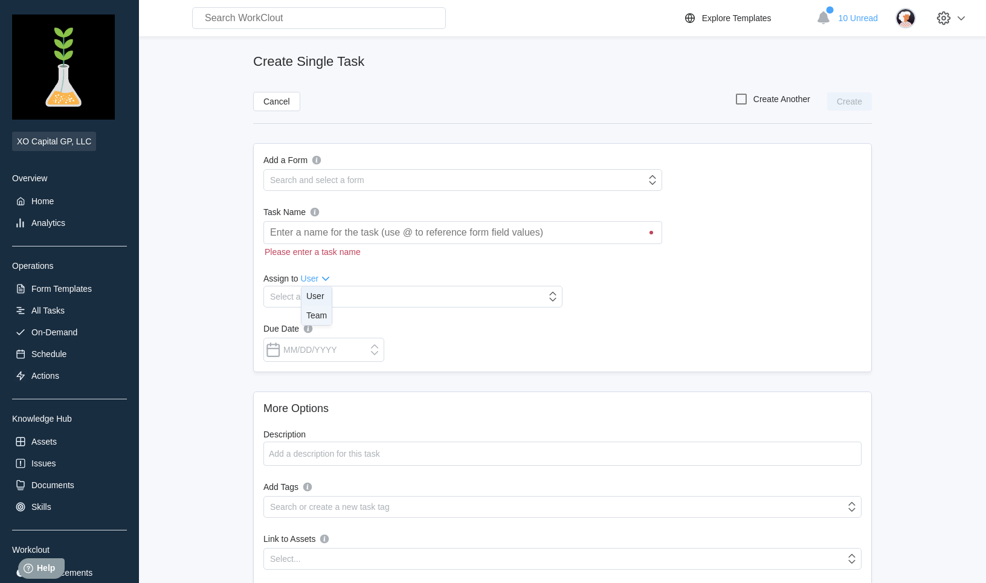
click at [320, 313] on div "Team" at bounding box center [316, 315] width 21 height 10
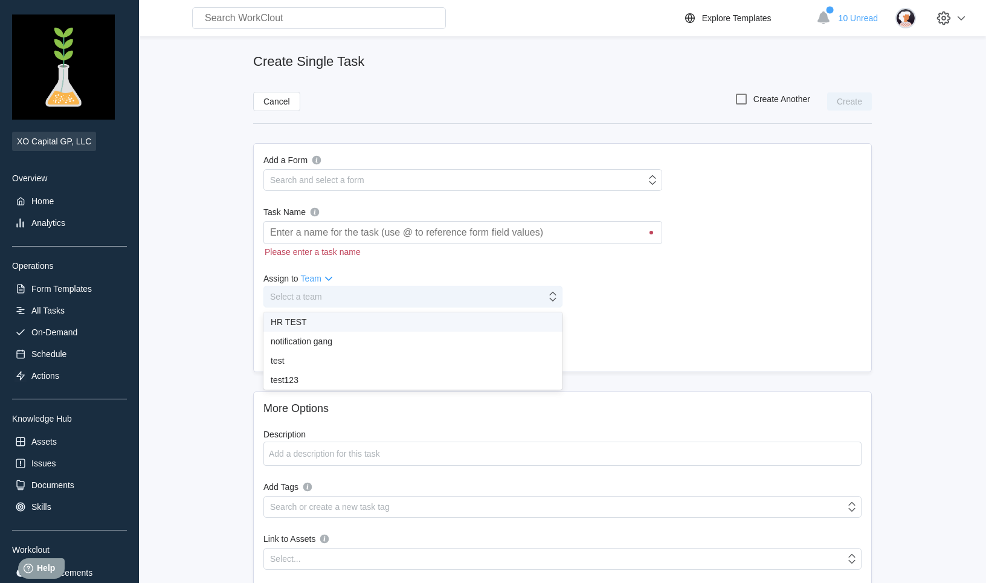
click at [326, 298] on div "Select a team" at bounding box center [405, 296] width 282 height 17
click at [46, 201] on div "Home" at bounding box center [42, 201] width 22 height 10
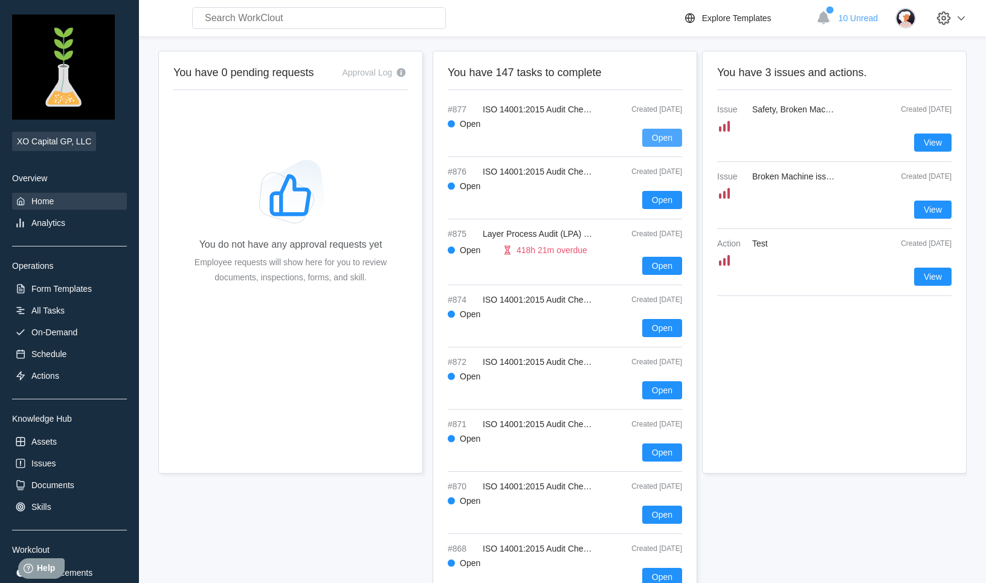
click at [655, 137] on span "Open" at bounding box center [662, 137] width 21 height 8
click at [661, 140] on span "Open" at bounding box center [662, 137] width 21 height 8
click at [531, 112] on span "ISO 14001:2015 Audit Checklist Task" at bounding box center [552, 110] width 139 height 10
click at [655, 140] on span "Open" at bounding box center [662, 137] width 21 height 8
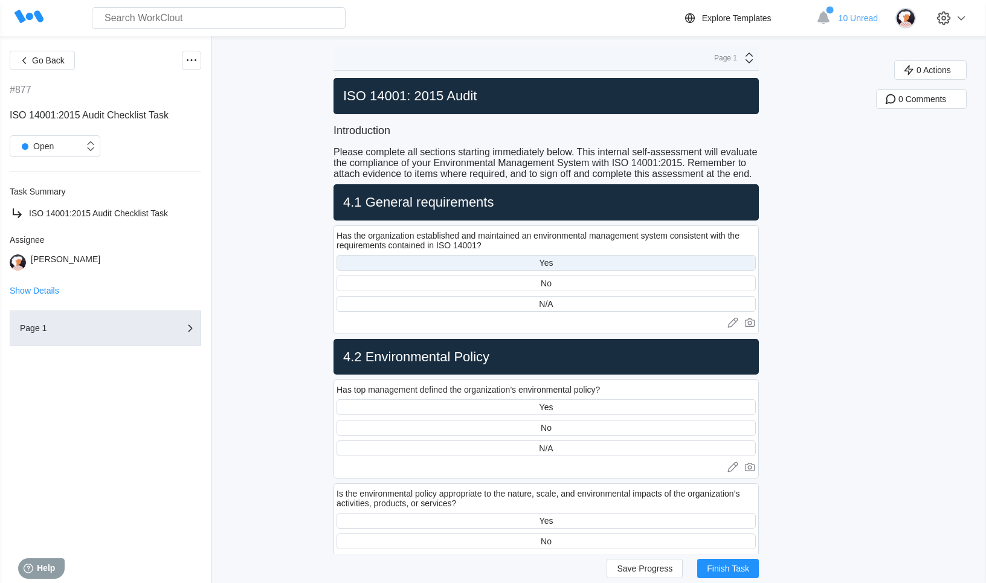
click at [586, 261] on div "Yes" at bounding box center [545, 263] width 419 height 16
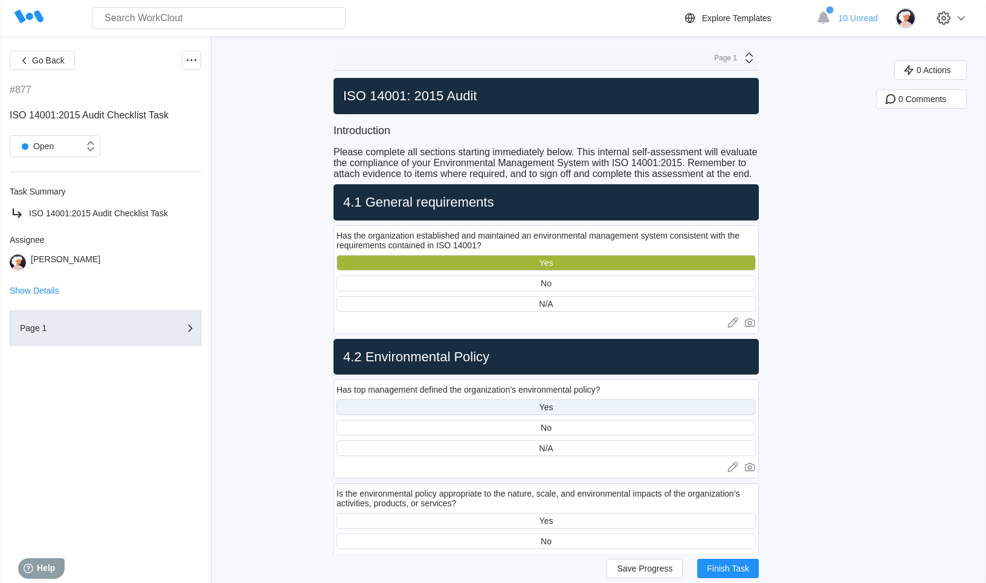
click at [601, 406] on div "Yes" at bounding box center [545, 407] width 419 height 16
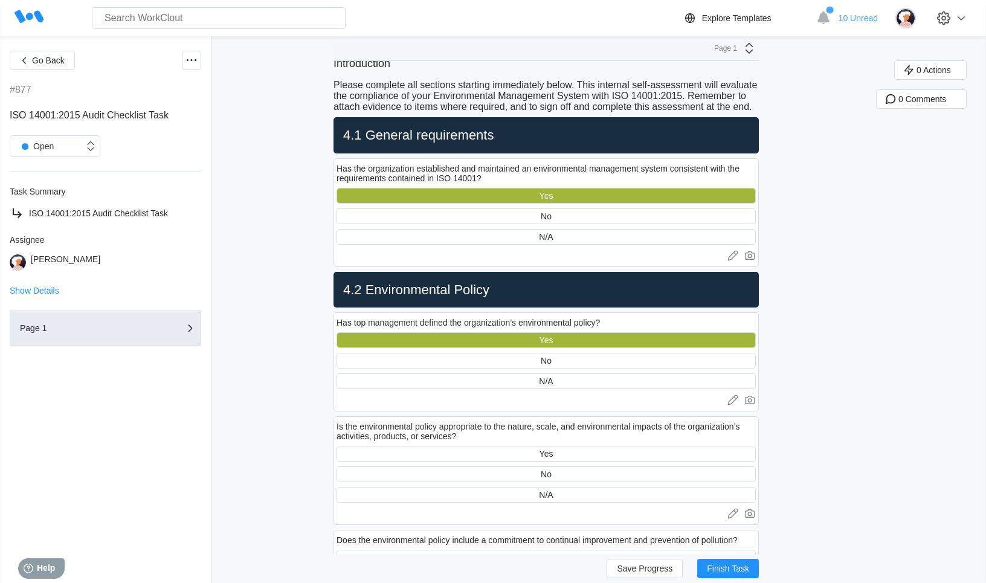
scroll to position [68, 0]
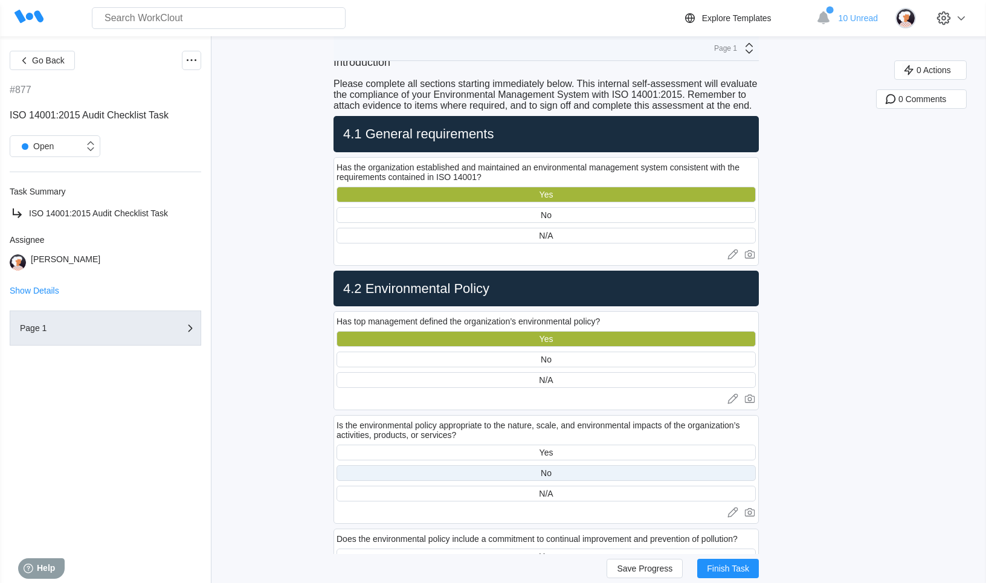
click at [599, 474] on div "No" at bounding box center [545, 473] width 419 height 16
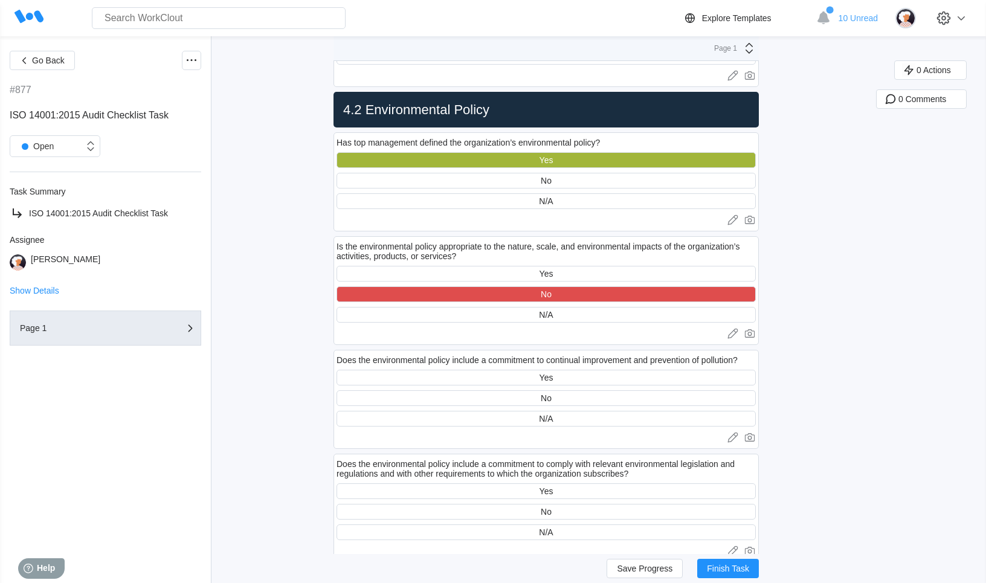
scroll to position [267, 0]
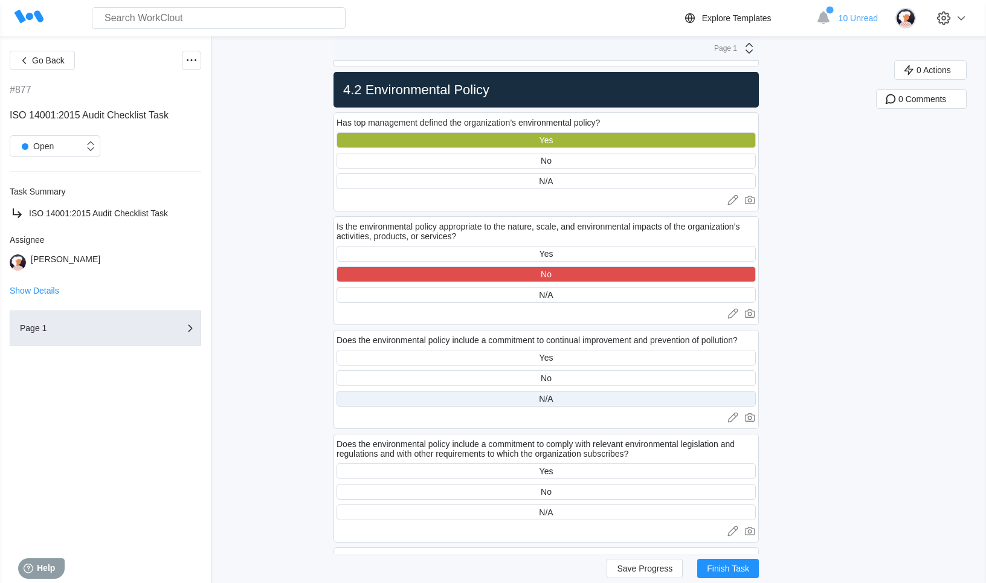
click at [582, 401] on div "N/A" at bounding box center [545, 399] width 419 height 16
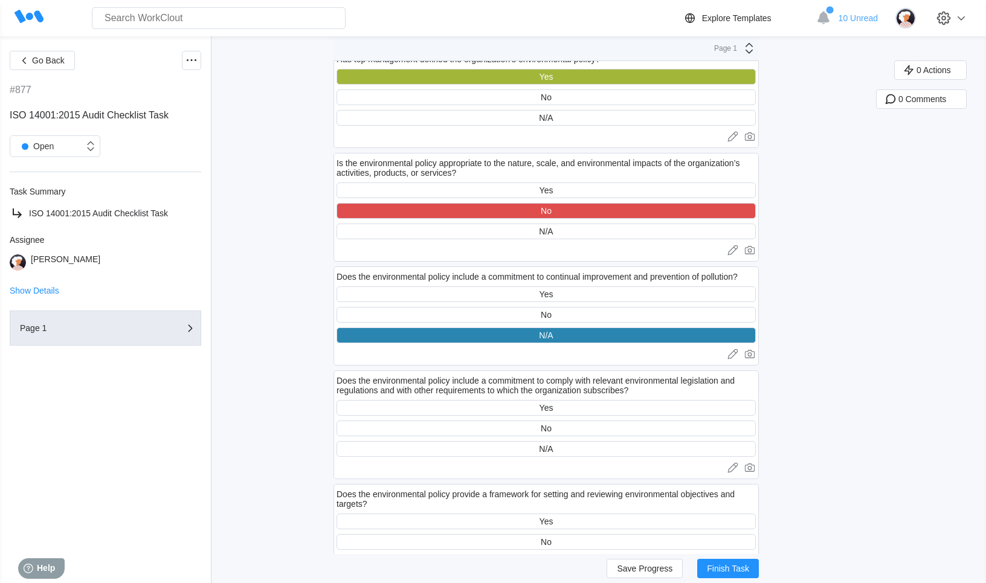
scroll to position [353, 0]
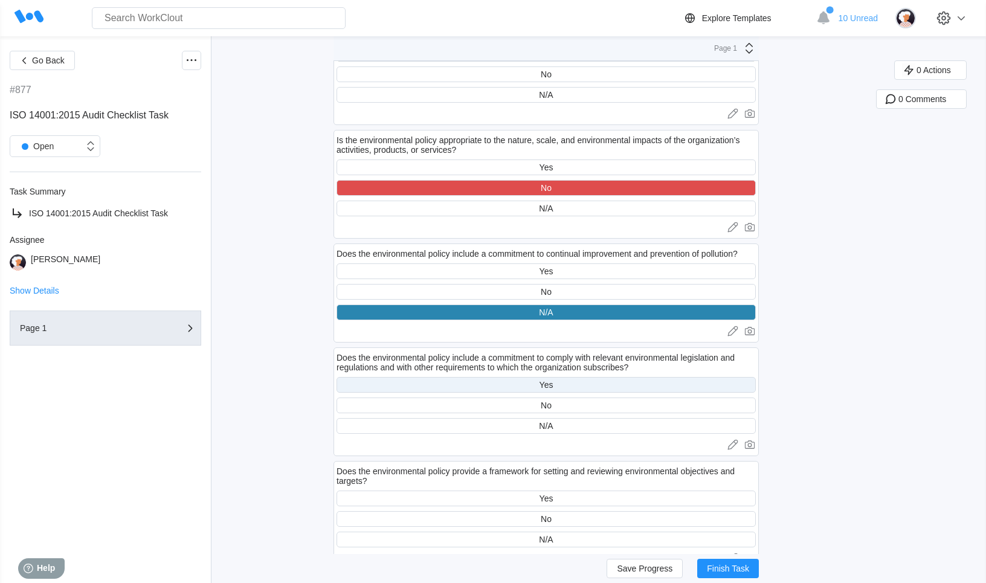
click at [585, 384] on div "Yes" at bounding box center [545, 385] width 419 height 16
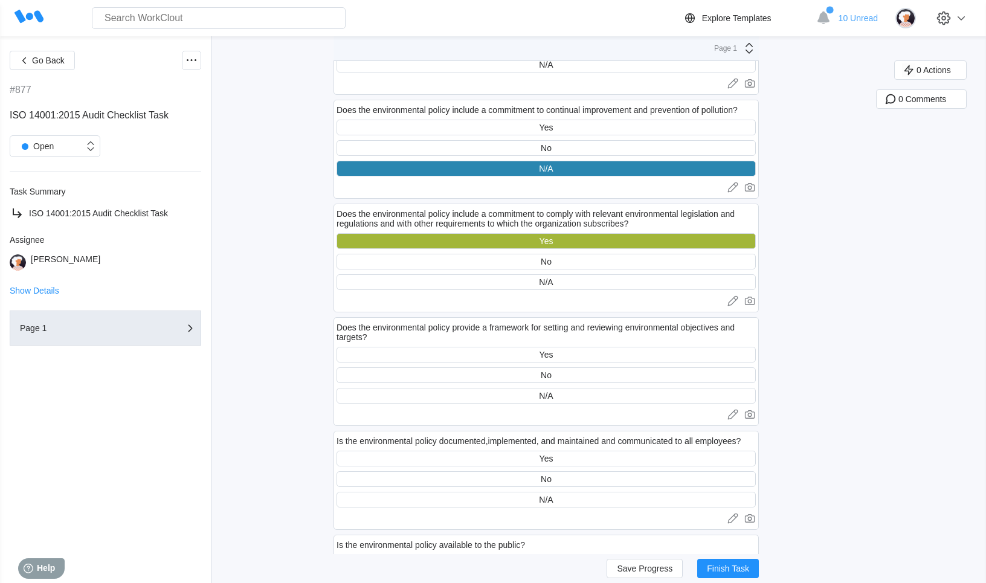
scroll to position [513, 0]
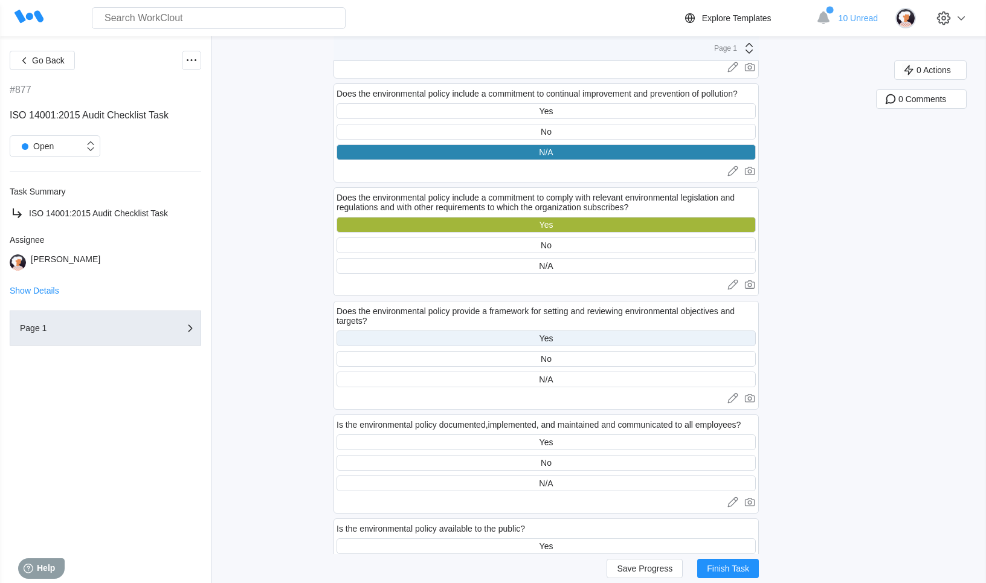
click at [587, 335] on div "Yes" at bounding box center [545, 338] width 419 height 16
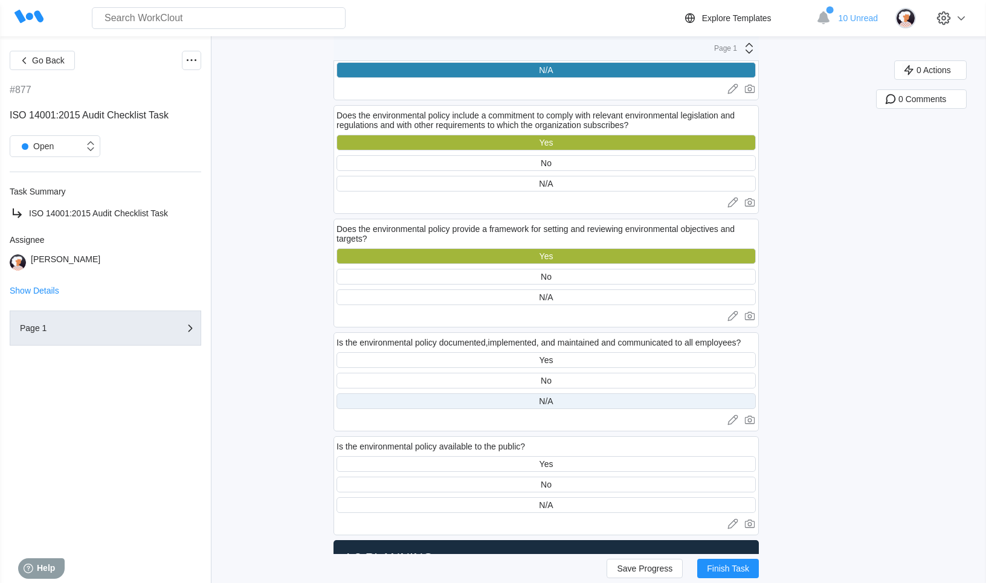
scroll to position [598, 0]
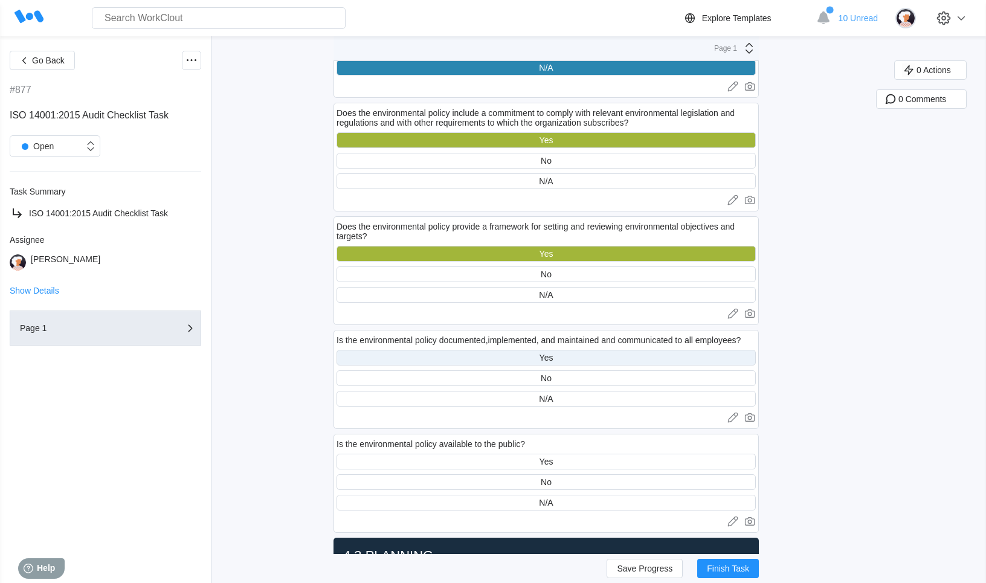
click at [580, 355] on div "Yes" at bounding box center [545, 358] width 419 height 16
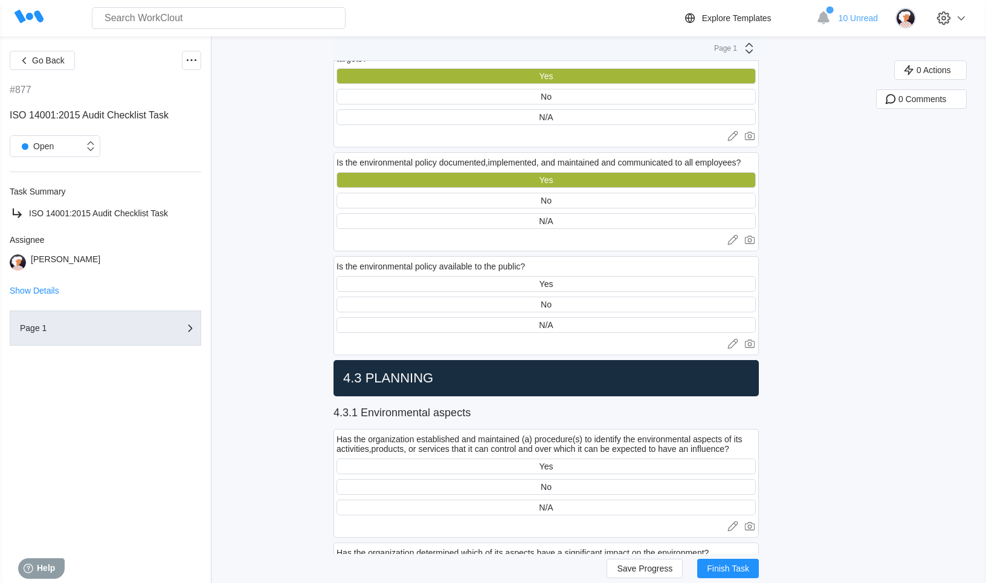
scroll to position [790, 0]
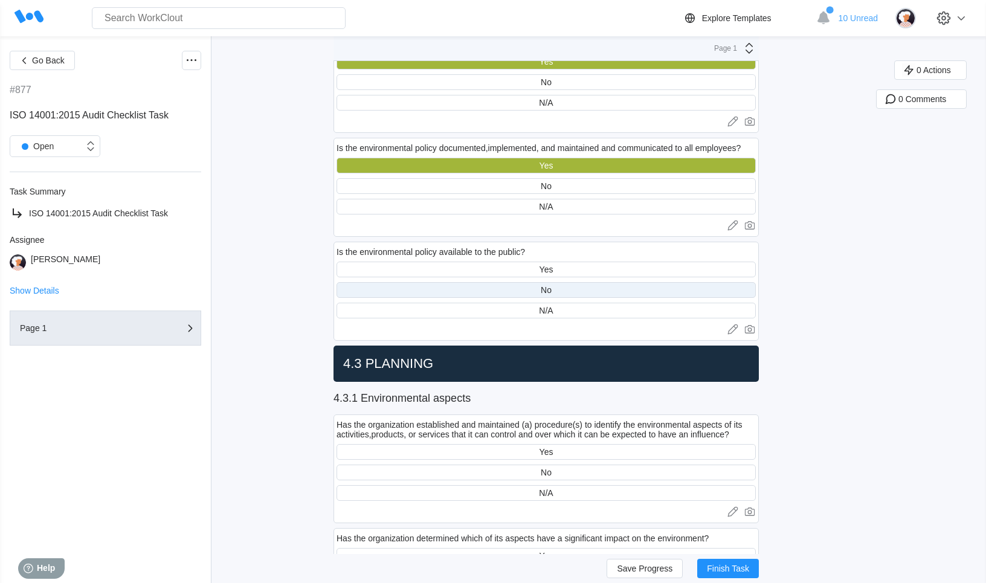
click at [571, 295] on div "No" at bounding box center [545, 290] width 419 height 16
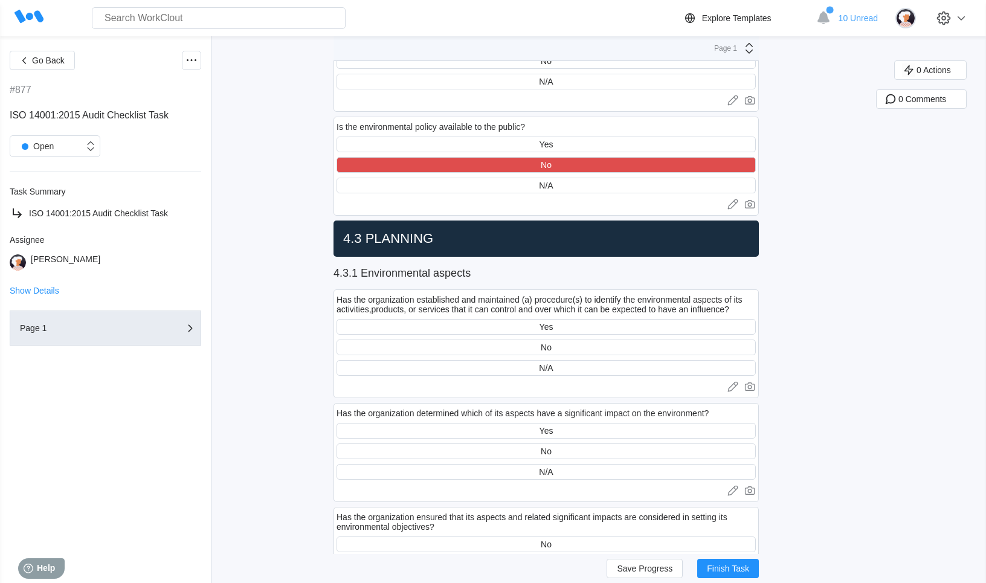
scroll to position [952, 0]
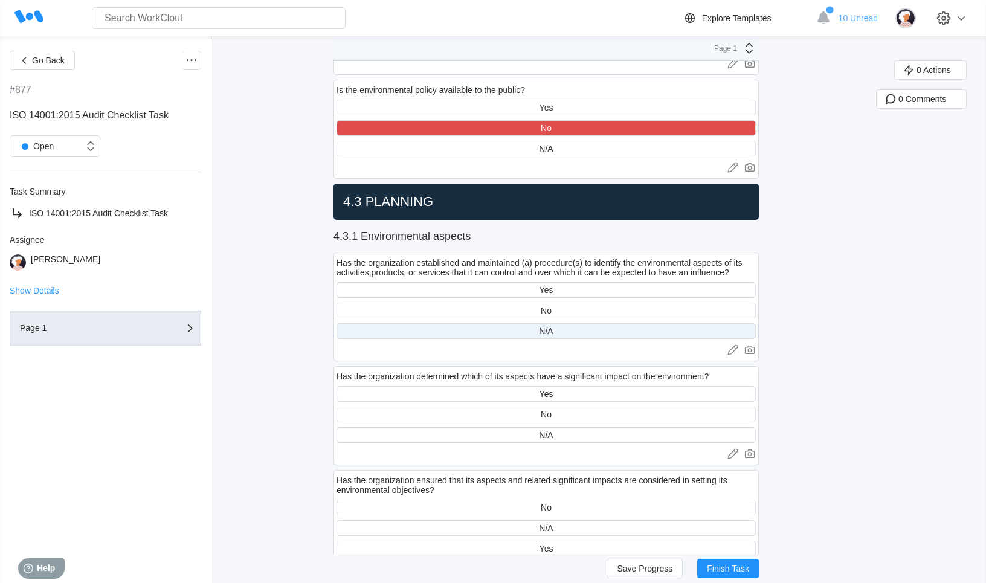
click at [574, 329] on div "N/A" at bounding box center [545, 331] width 419 height 16
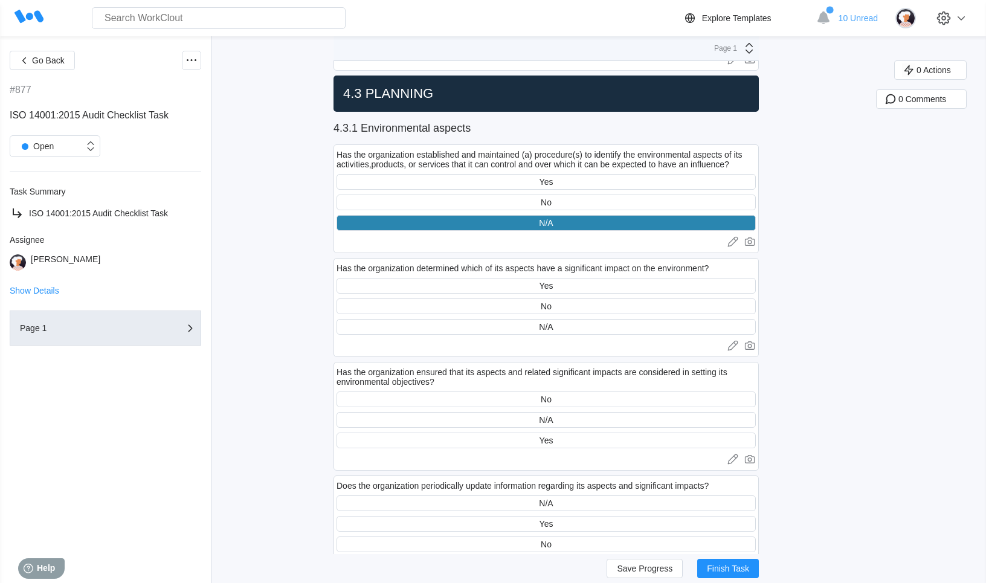
scroll to position [1076, 0]
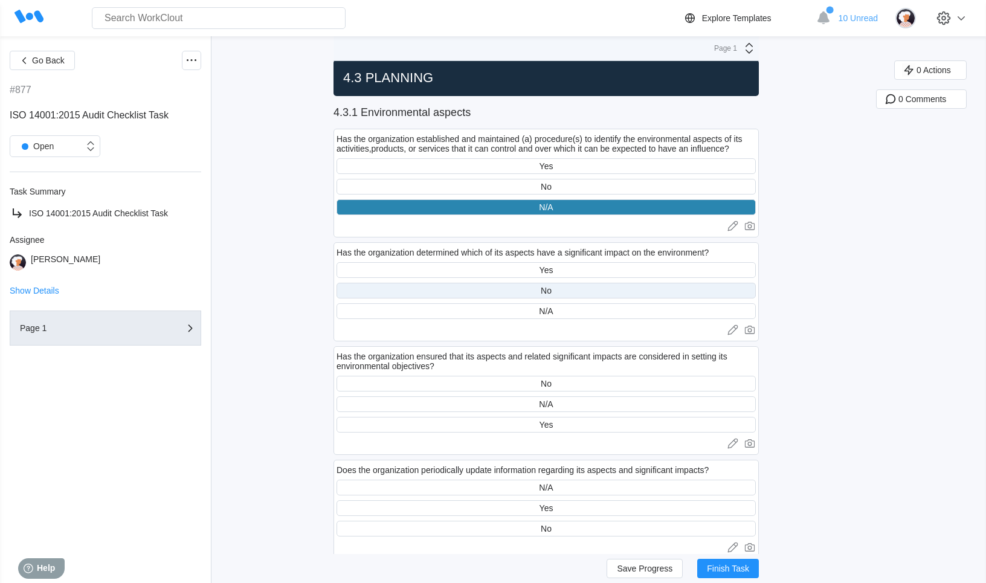
click at [578, 288] on div "No" at bounding box center [545, 291] width 419 height 16
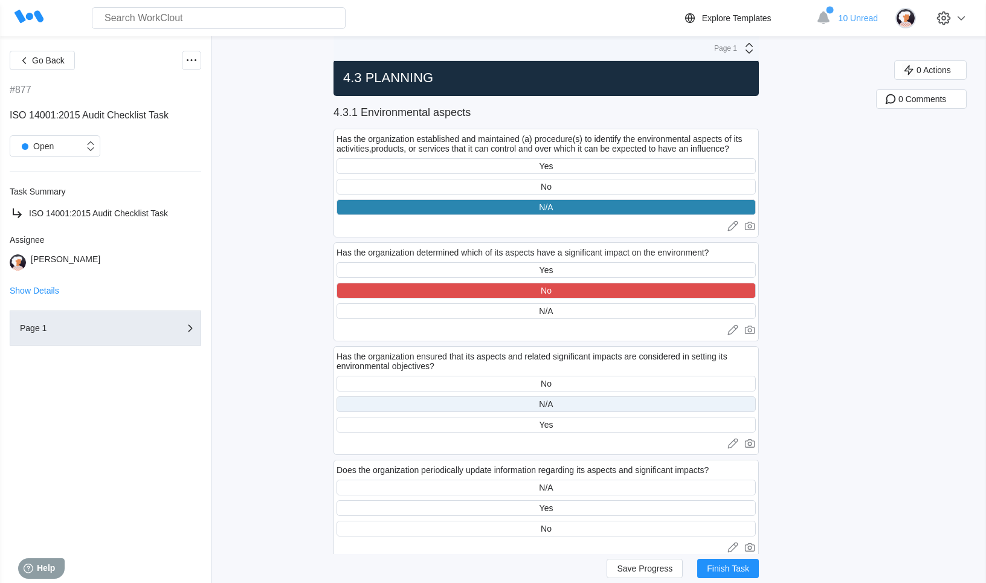
click at [573, 397] on div "N/A" at bounding box center [545, 404] width 419 height 16
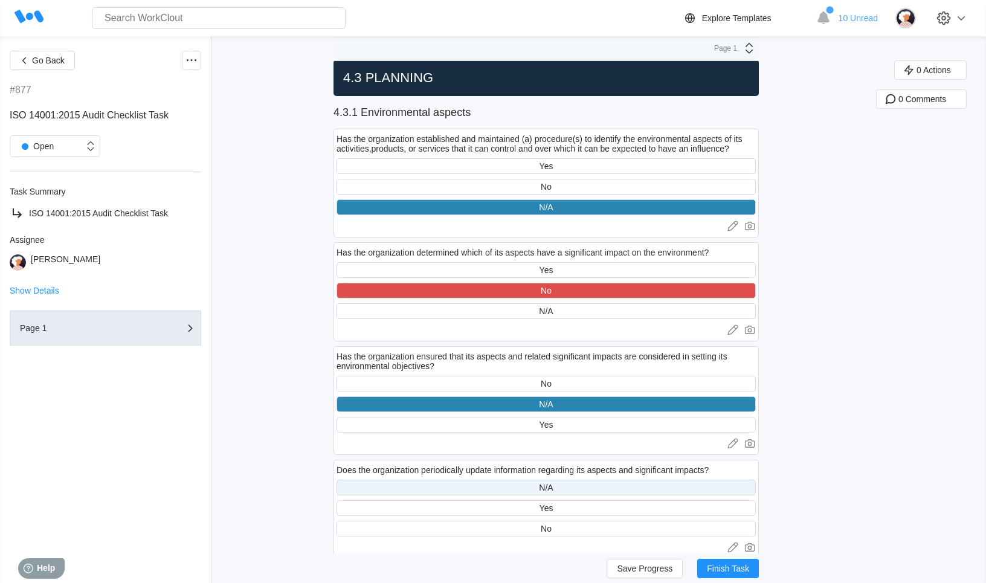
click at [585, 488] on div "N/A" at bounding box center [545, 488] width 419 height 16
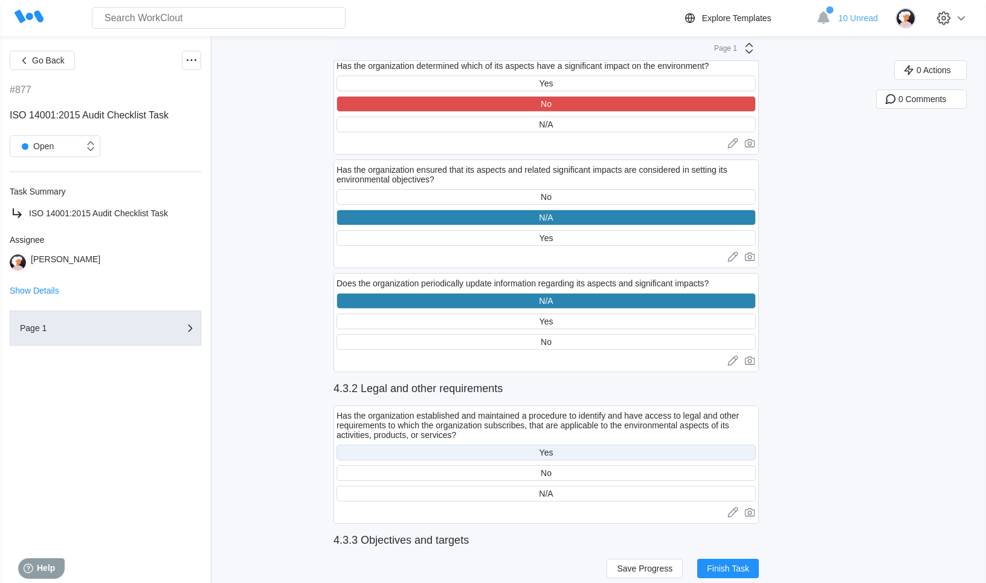
click at [582, 451] on div "Yes" at bounding box center [545, 453] width 419 height 16
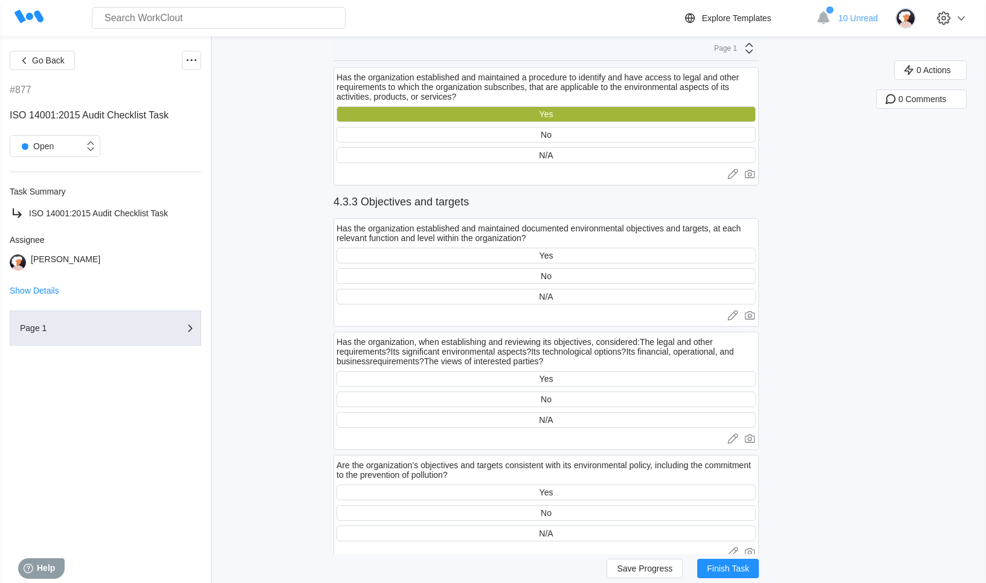
scroll to position [1624, 0]
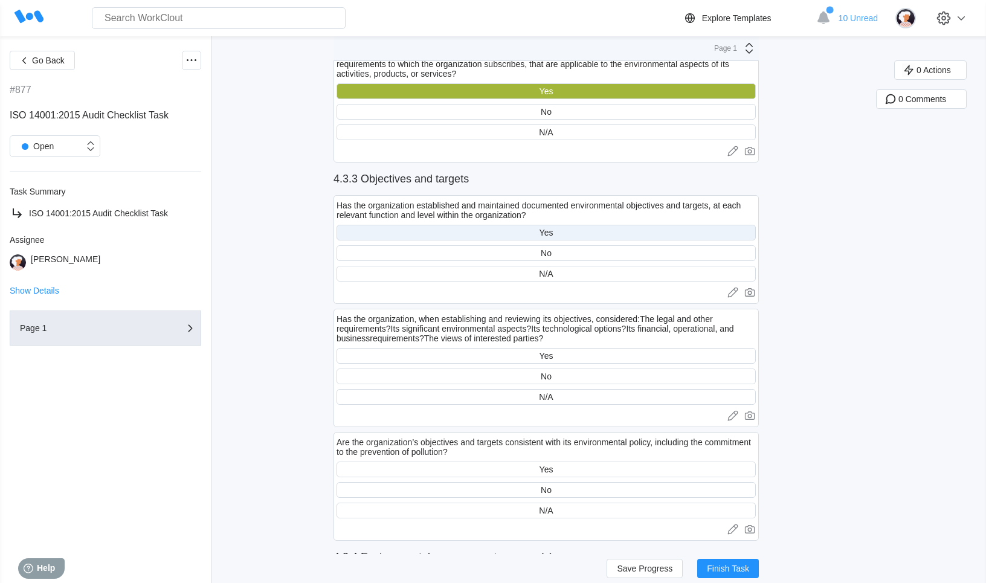
click at [543, 231] on div "Yes" at bounding box center [546, 233] width 14 height 10
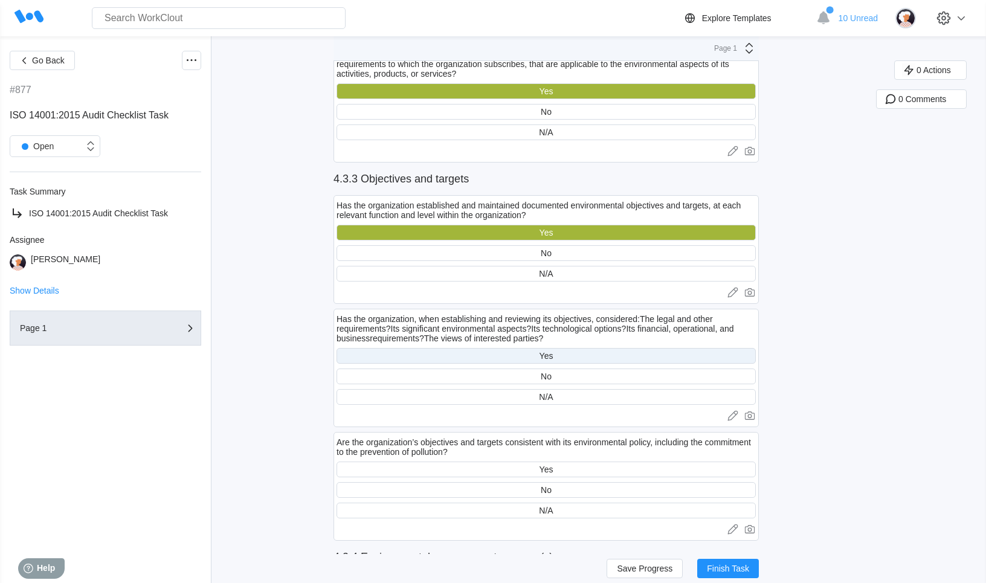
click at [553, 357] on div "Yes" at bounding box center [545, 356] width 419 height 16
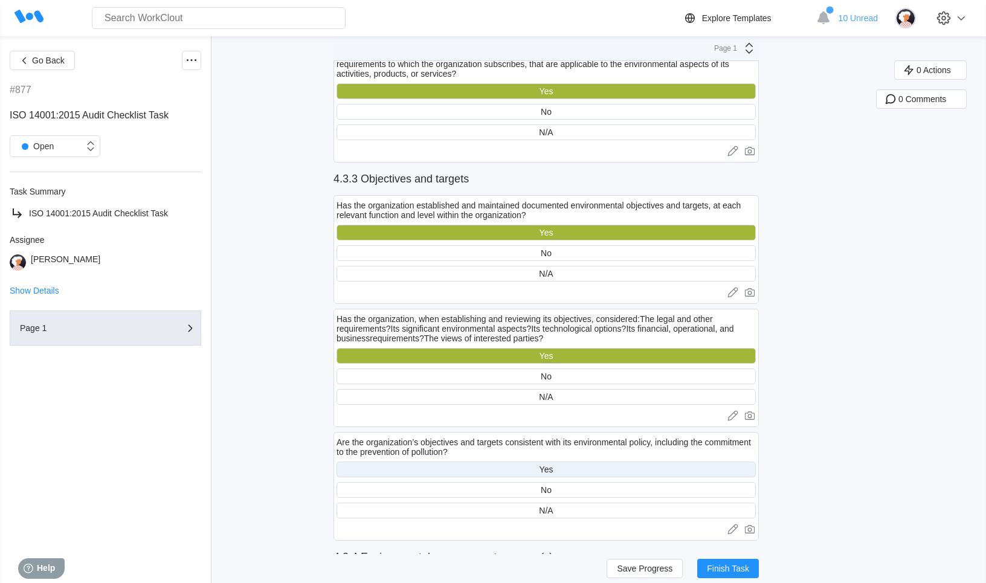
click at [559, 472] on div "Yes" at bounding box center [545, 469] width 419 height 16
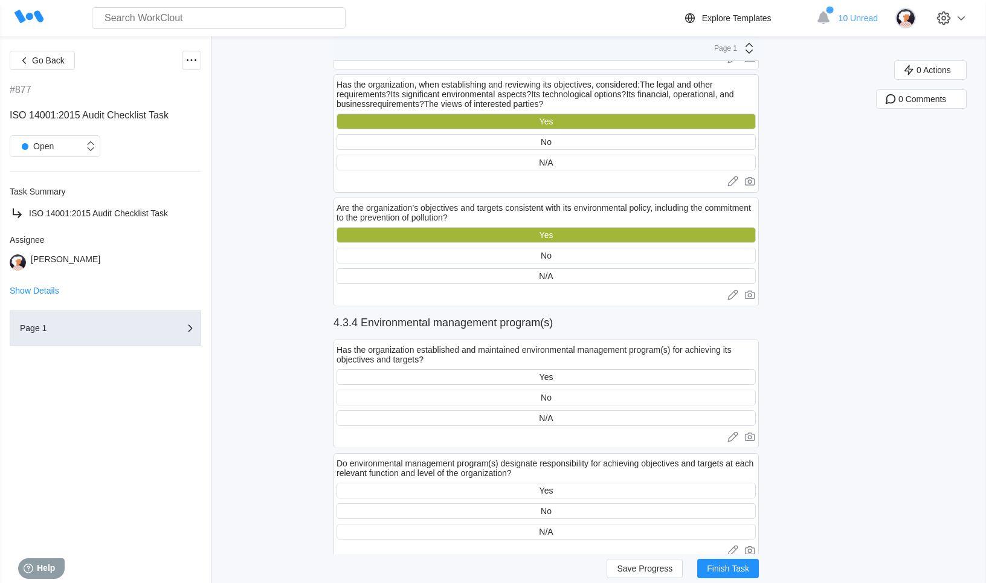
scroll to position [1887, 0]
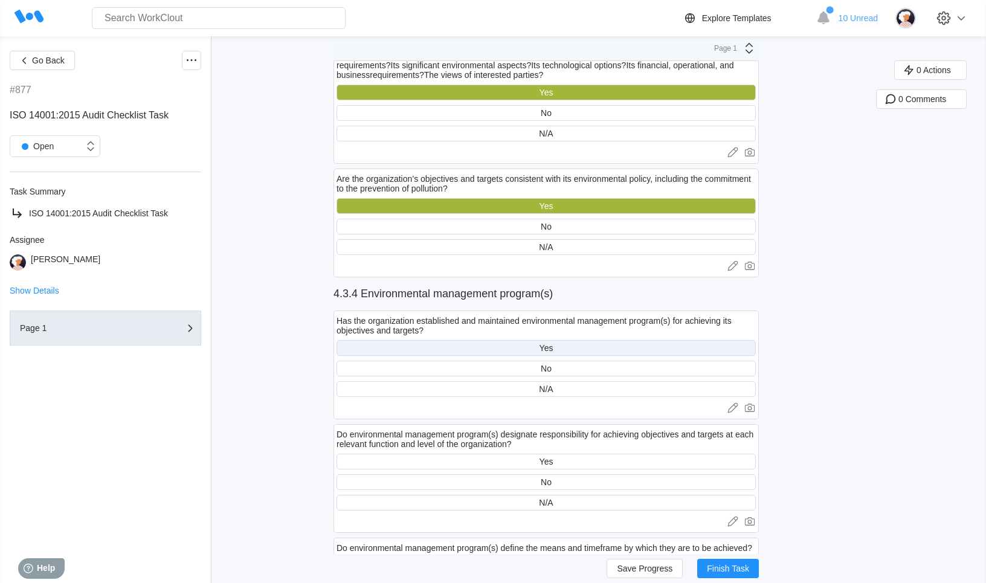
click at [558, 345] on div "Yes" at bounding box center [545, 348] width 419 height 16
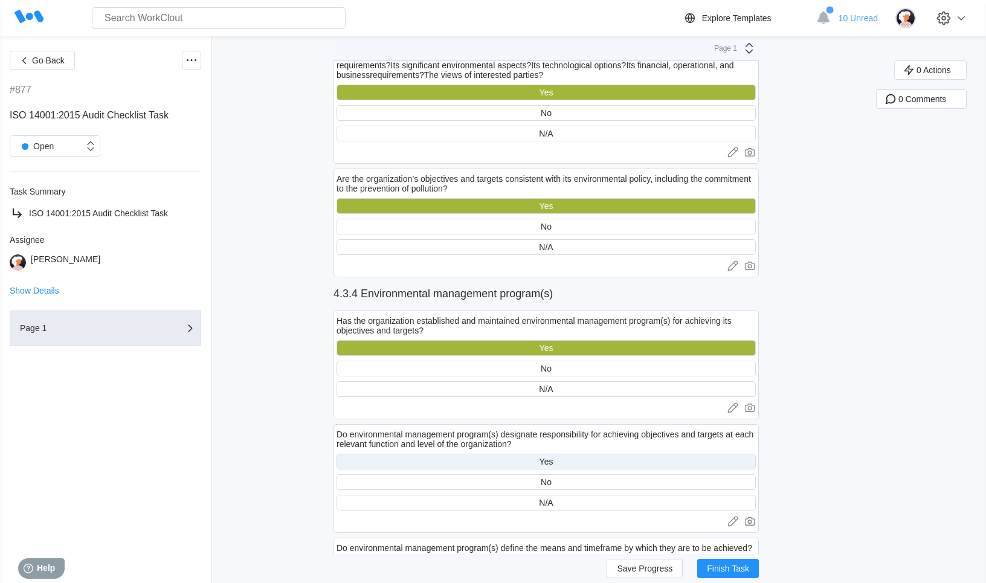
click at [561, 461] on div "Yes" at bounding box center [545, 462] width 419 height 16
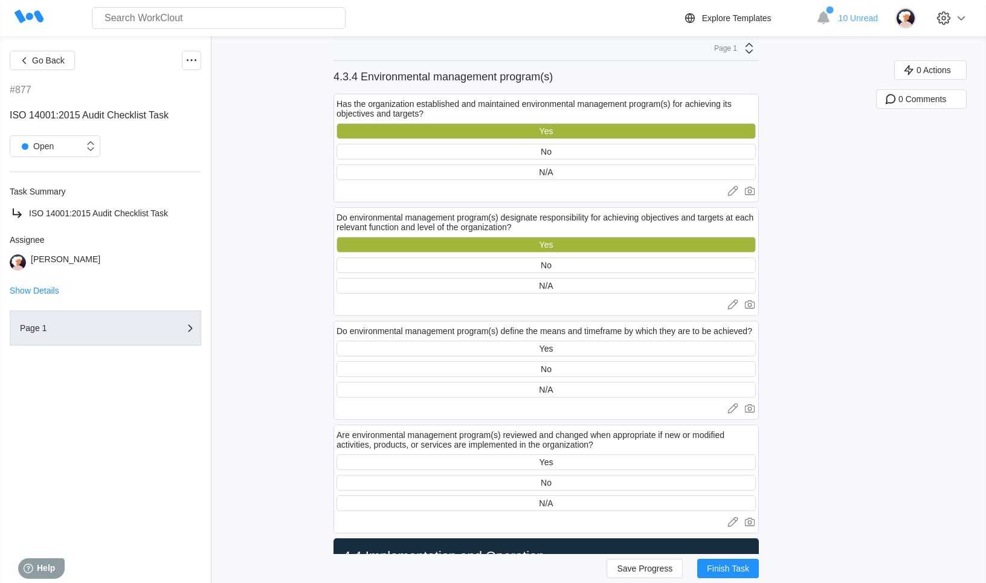
scroll to position [2119, 0]
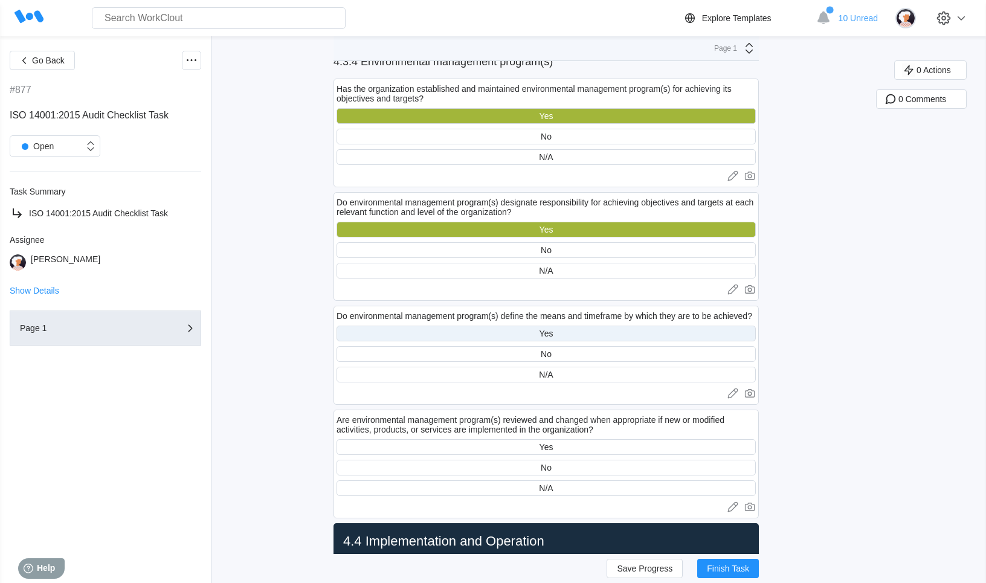
click at [549, 330] on div "Yes" at bounding box center [546, 334] width 14 height 10
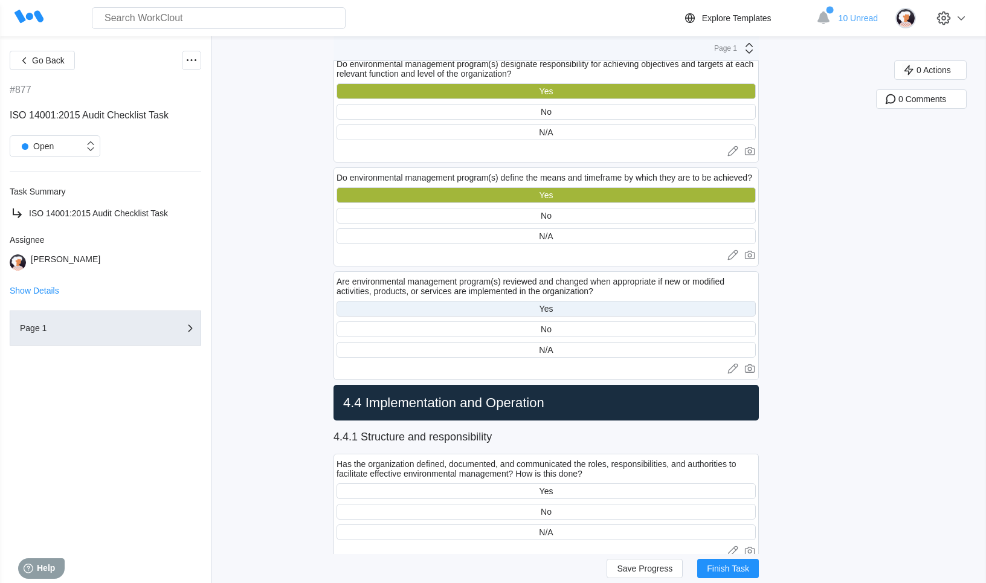
click at [556, 314] on div "Yes" at bounding box center [545, 309] width 419 height 16
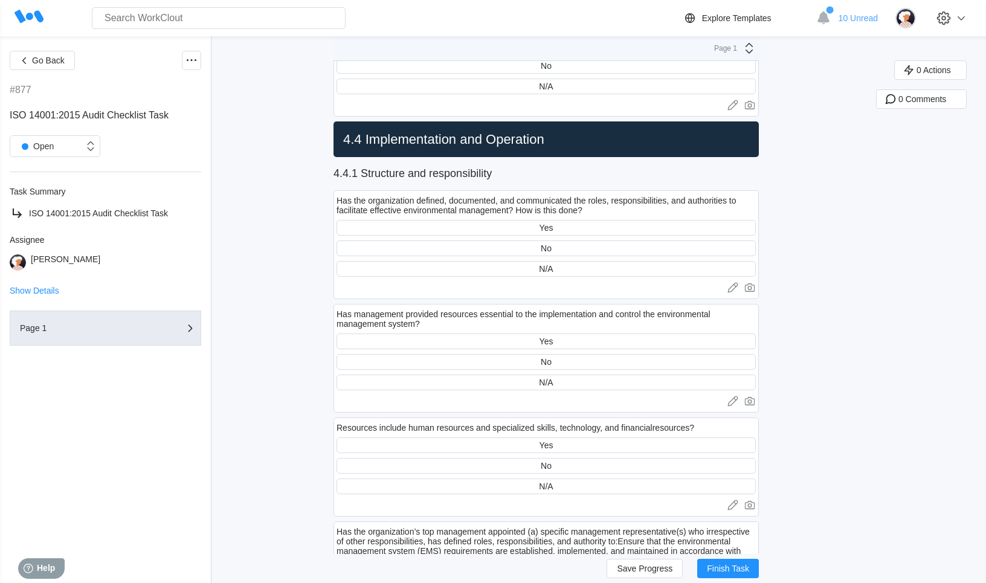
scroll to position [2530, 0]
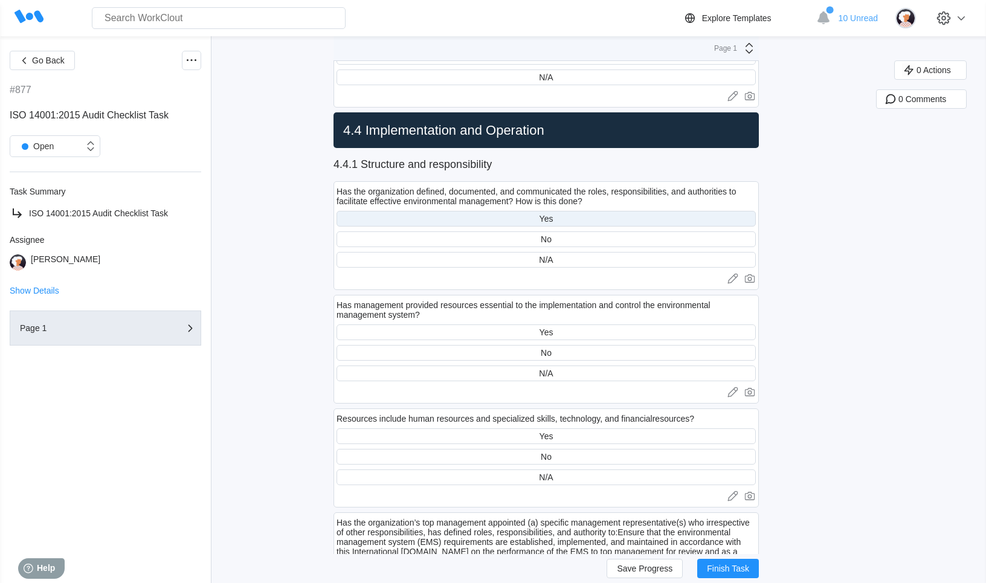
click at [544, 220] on div "Yes" at bounding box center [546, 219] width 14 height 10
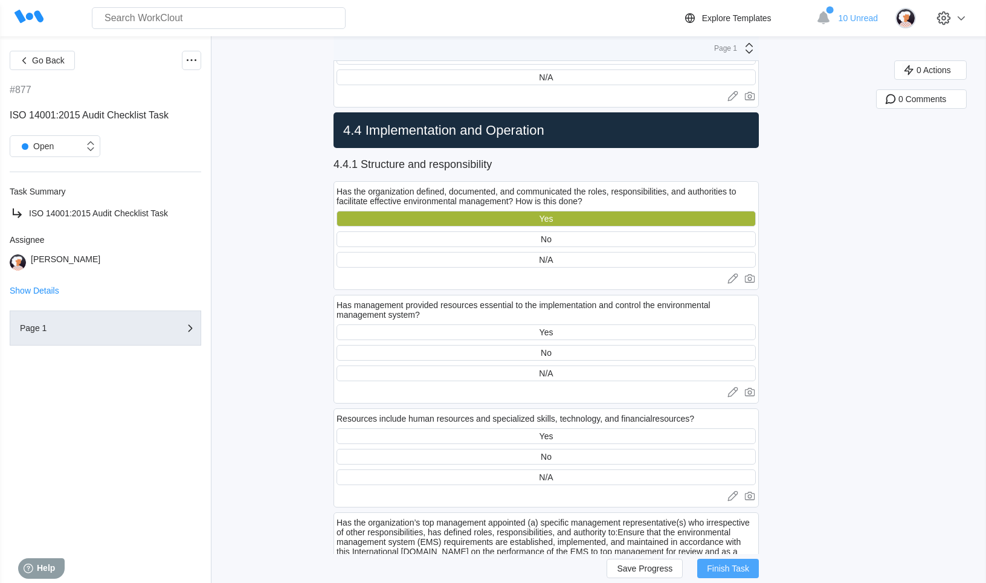
click at [723, 565] on span "Finish Task" at bounding box center [728, 568] width 42 height 8
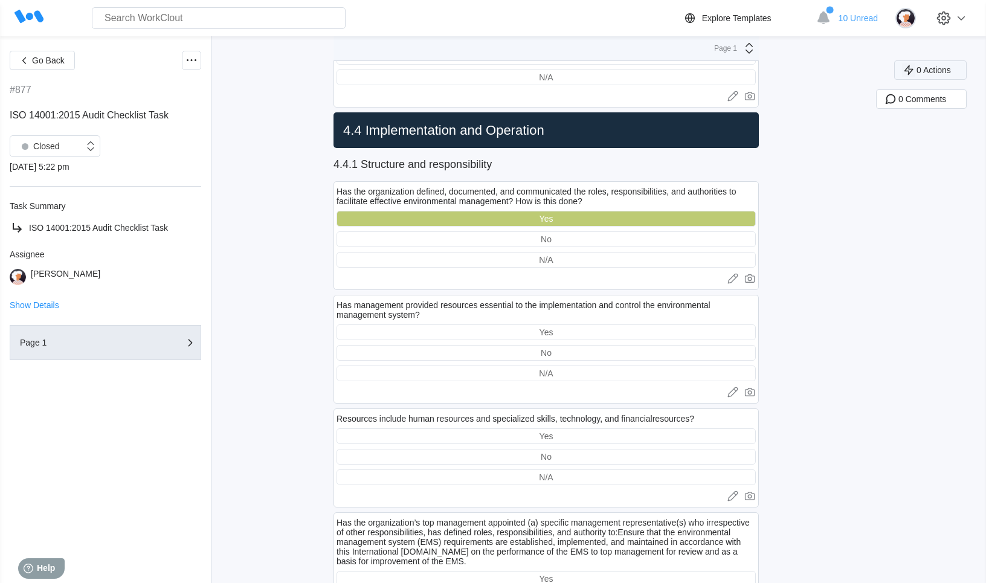
click at [935, 74] on button "0 Actions" at bounding box center [930, 69] width 72 height 19
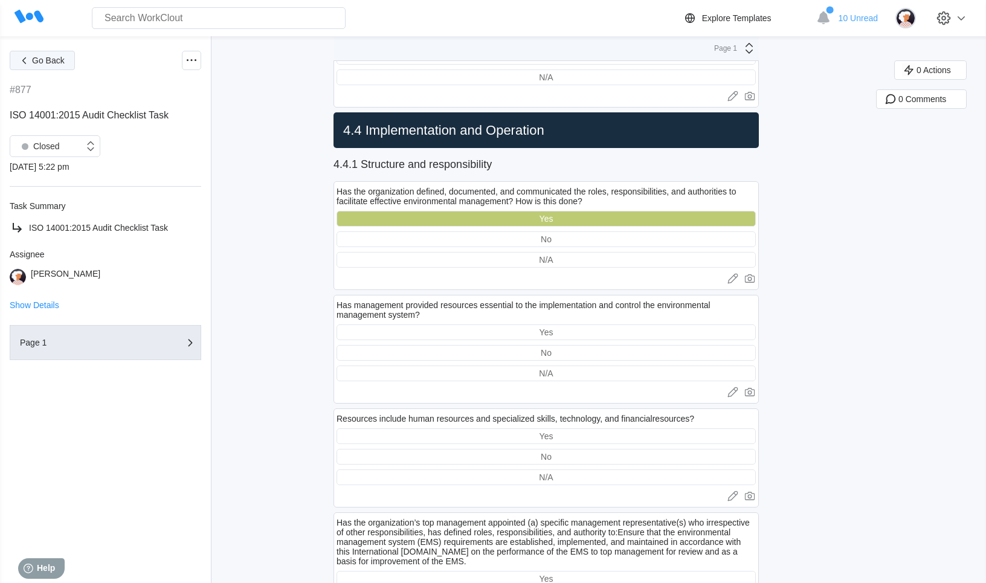
click at [38, 57] on span "Go Back" at bounding box center [48, 60] width 33 height 8
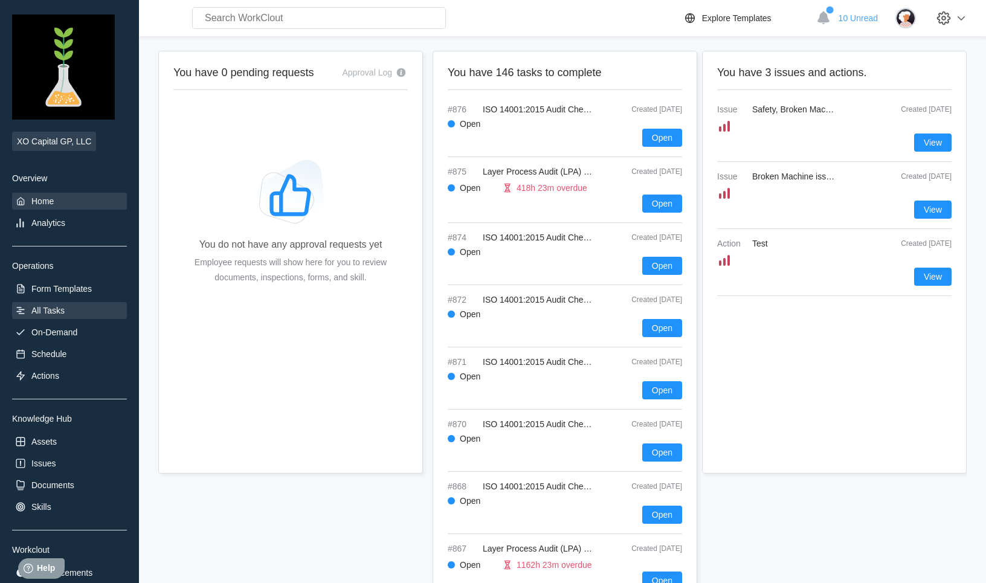
click at [64, 312] on div "All Tasks" at bounding box center [47, 311] width 33 height 10
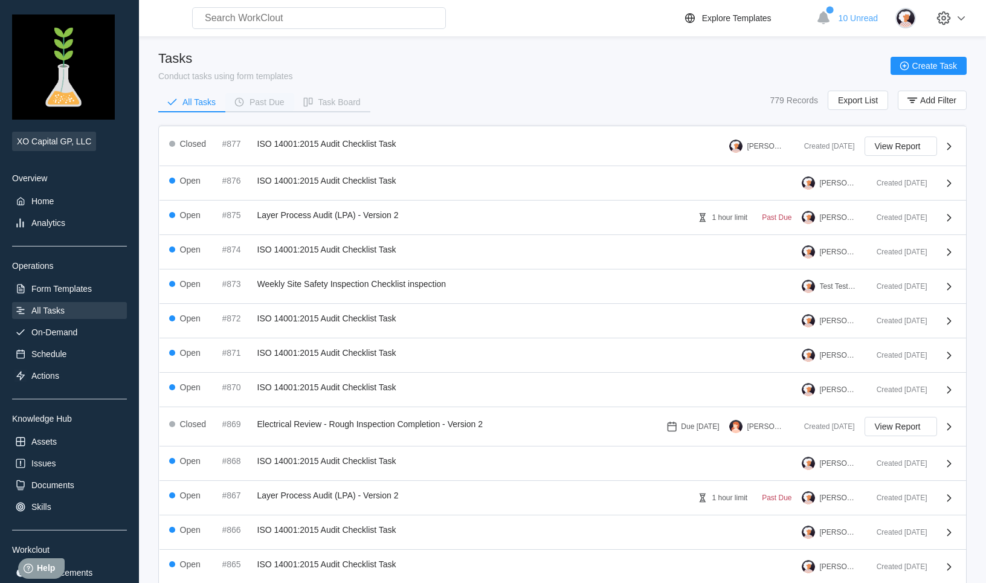
click at [274, 110] on button "Past Due" at bounding box center [259, 102] width 69 height 18
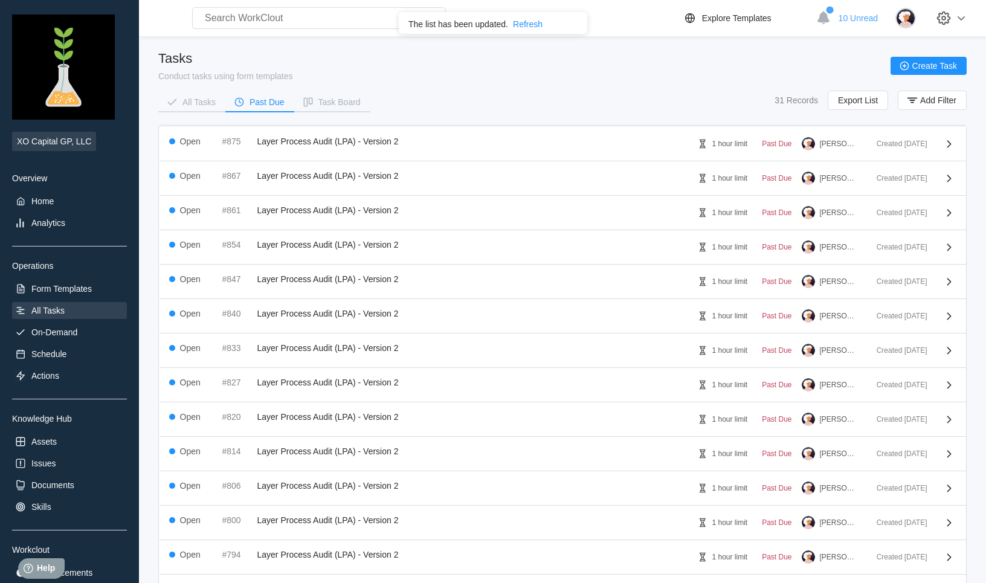
click at [525, 28] on div "Refresh" at bounding box center [528, 24] width 30 height 10
click at [58, 201] on div "Home" at bounding box center [69, 201] width 115 height 17
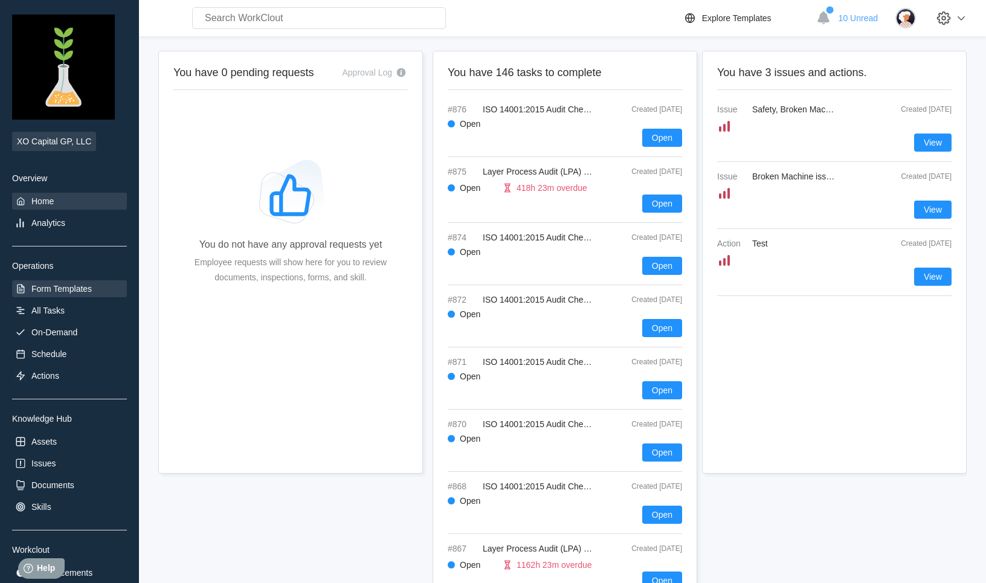
click at [72, 288] on div "Form Templates" at bounding box center [61, 289] width 60 height 10
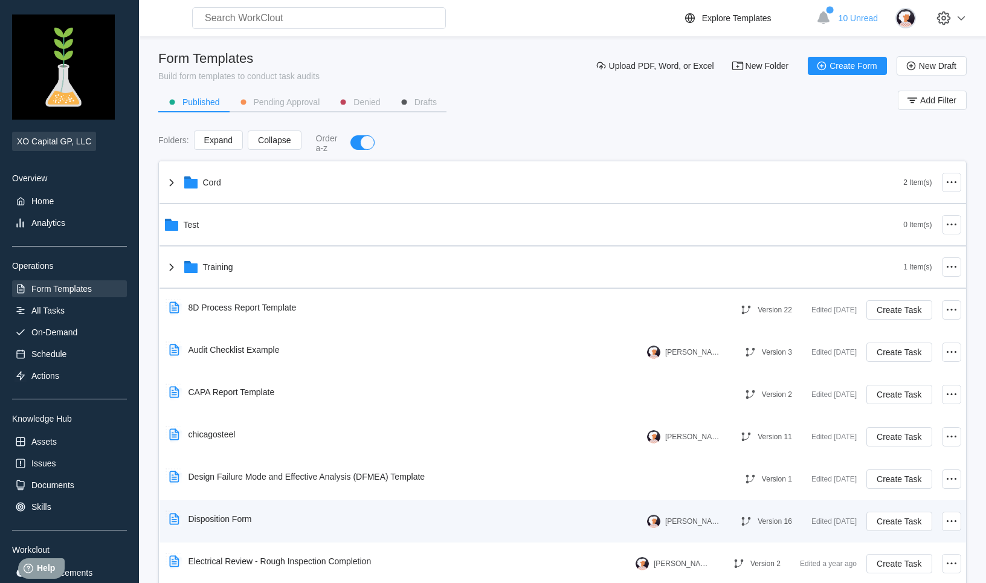
click at [221, 509] on div "Disposition Form" at bounding box center [212, 519] width 97 height 28
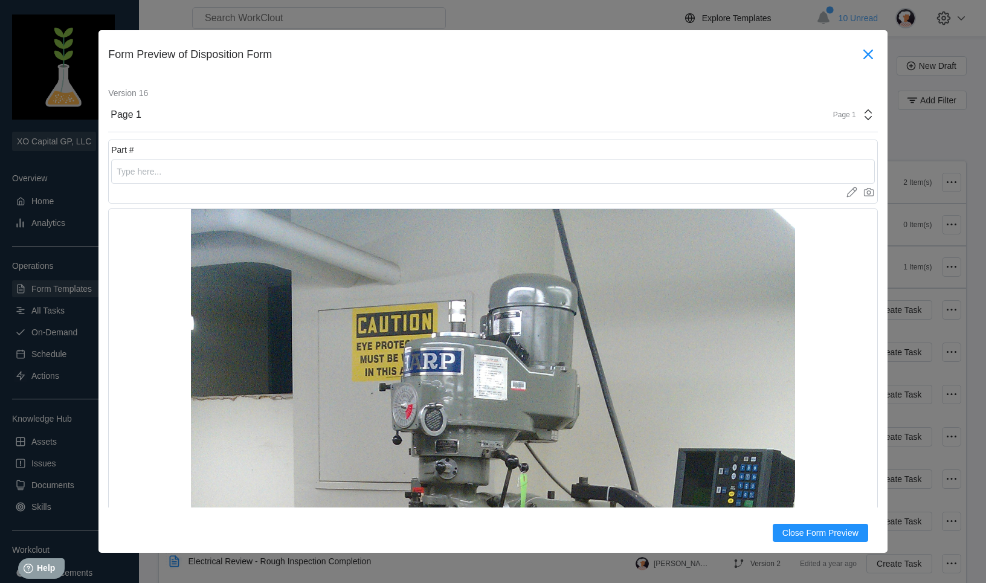
click at [870, 53] on icon at bounding box center [867, 54] width 19 height 19
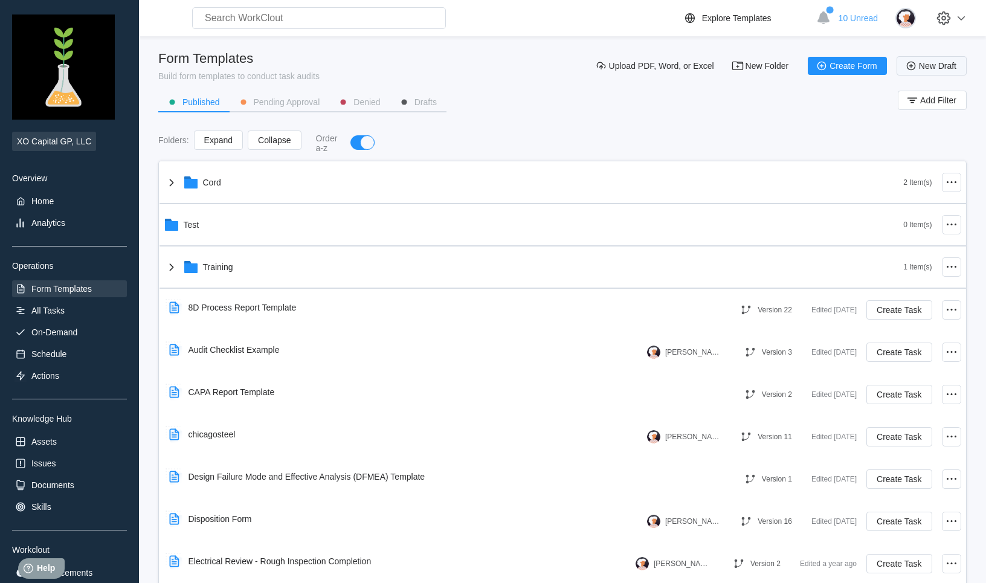
click at [938, 66] on span "New Draft" at bounding box center [937, 66] width 37 height 8
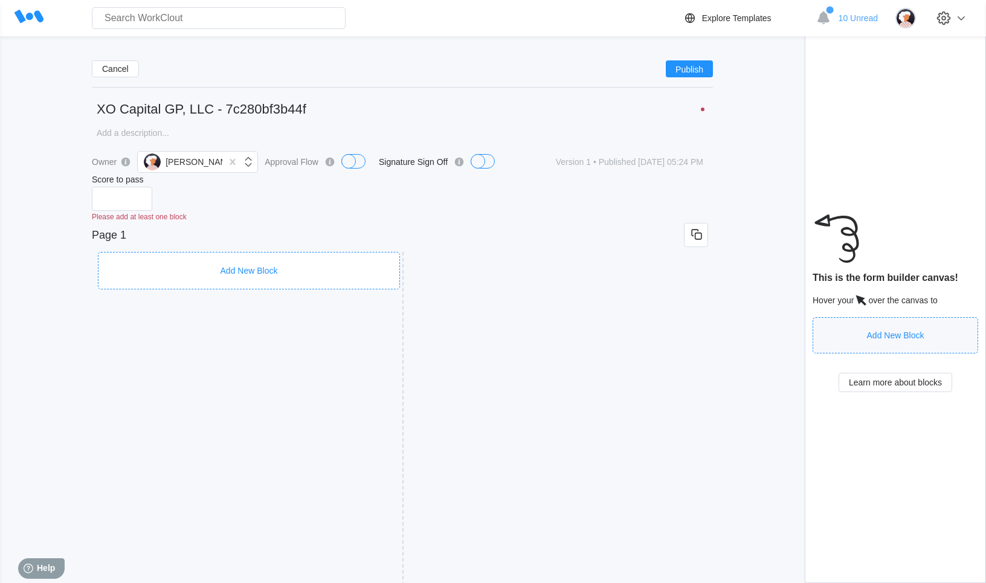
click at [159, 257] on div "Add New Block" at bounding box center [402, 431] width 621 height 358
click at [120, 69] on span "Cancel" at bounding box center [115, 69] width 27 height 8
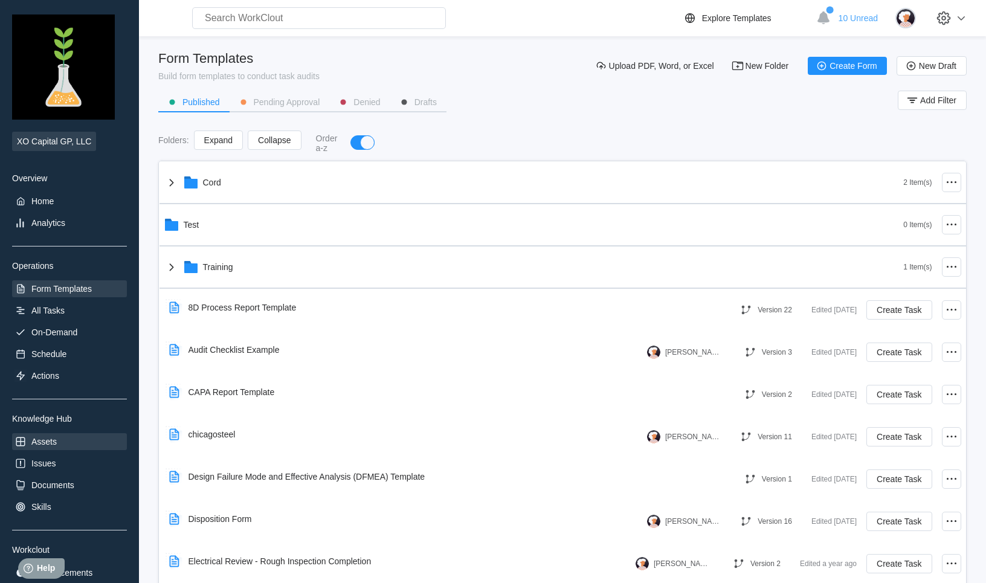
click at [48, 443] on div "Assets" at bounding box center [43, 442] width 25 height 10
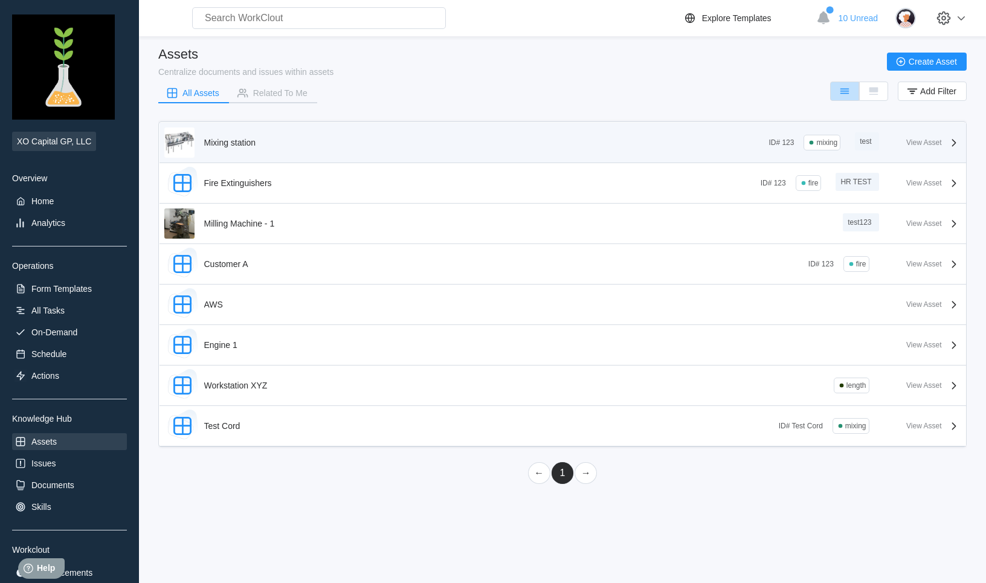
click at [235, 149] on div "Mixing station" at bounding box center [230, 142] width 52 height 30
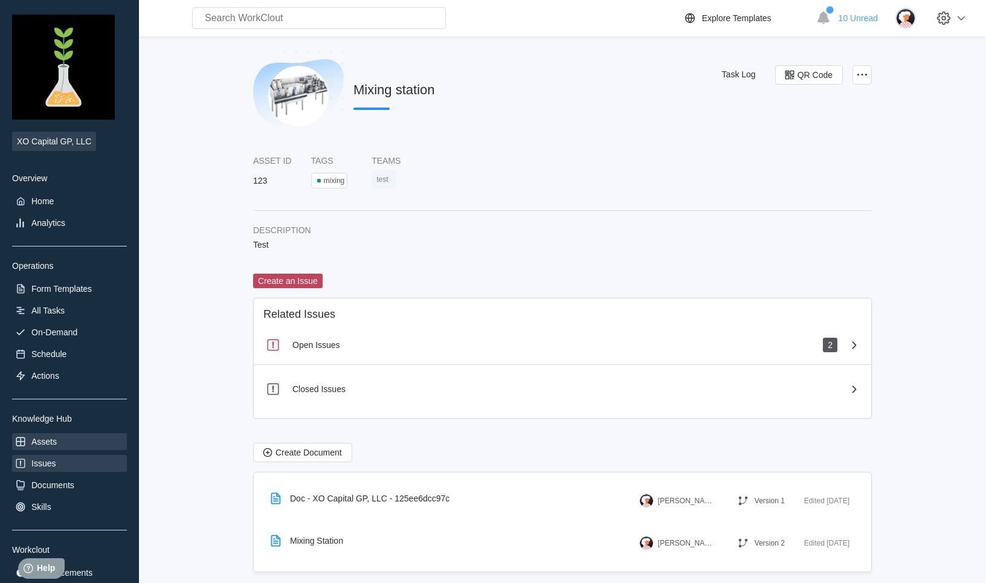
click at [53, 467] on div "Issues" at bounding box center [43, 463] width 24 height 10
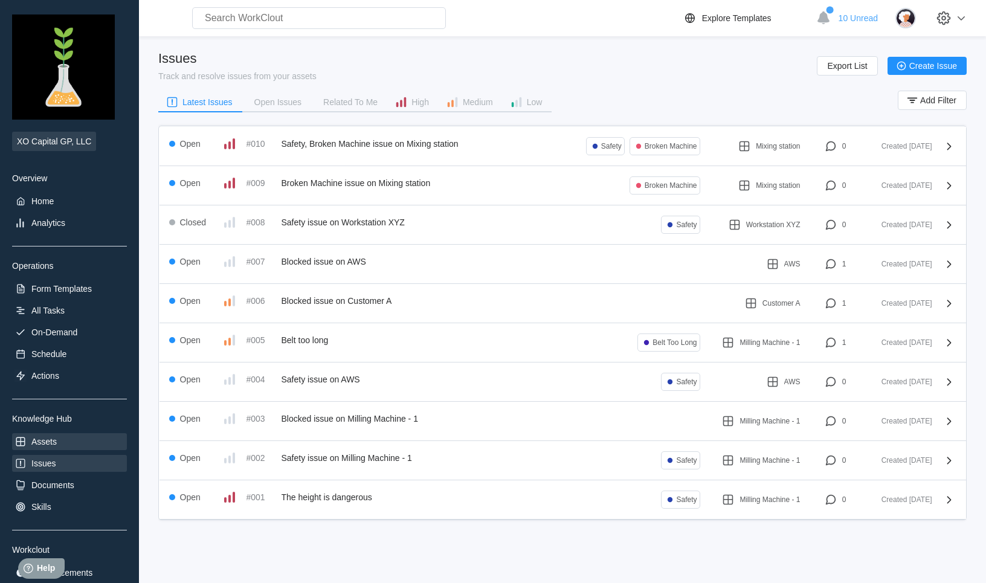
click at [50, 443] on div "Assets" at bounding box center [43, 442] width 25 height 10
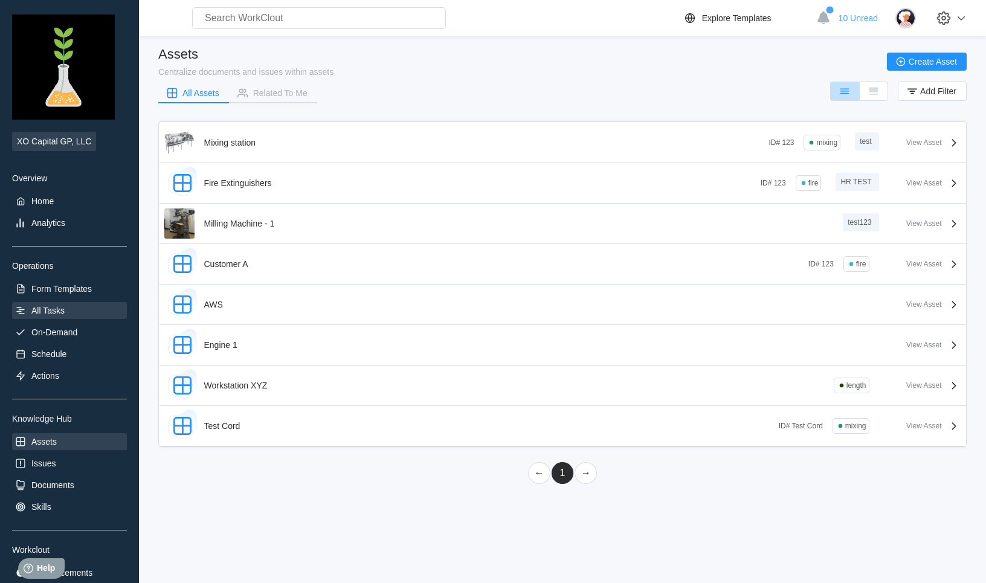
click at [57, 312] on div "All Tasks" at bounding box center [47, 311] width 33 height 10
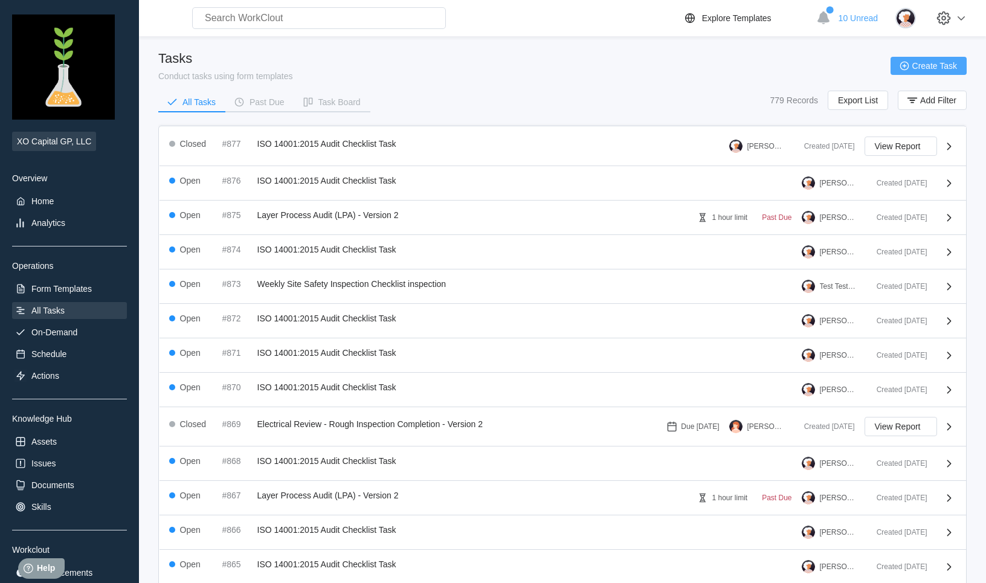
click at [929, 62] on span "Create Task" at bounding box center [934, 66] width 45 height 8
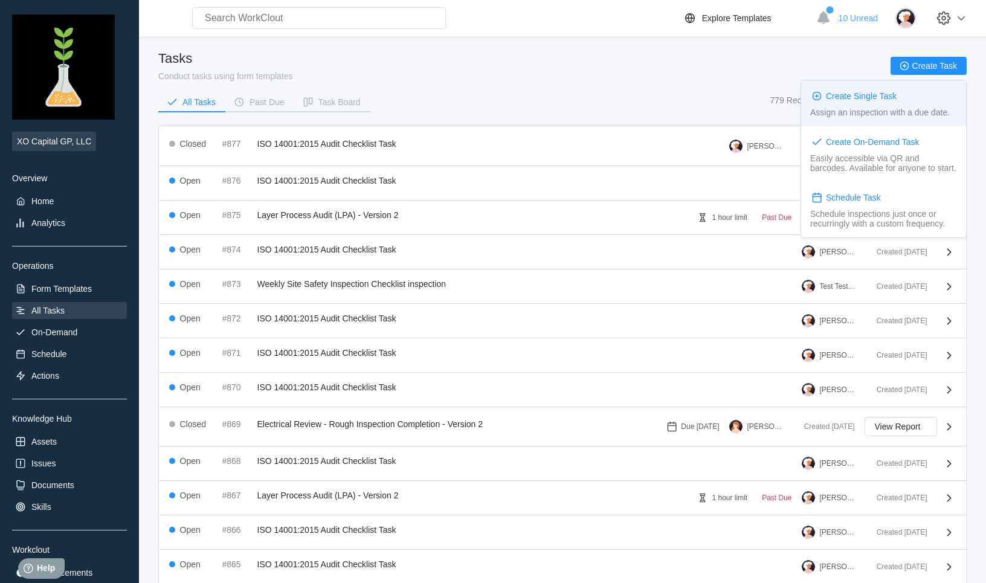
click at [849, 100] on div "Create Single Task" at bounding box center [861, 96] width 71 height 10
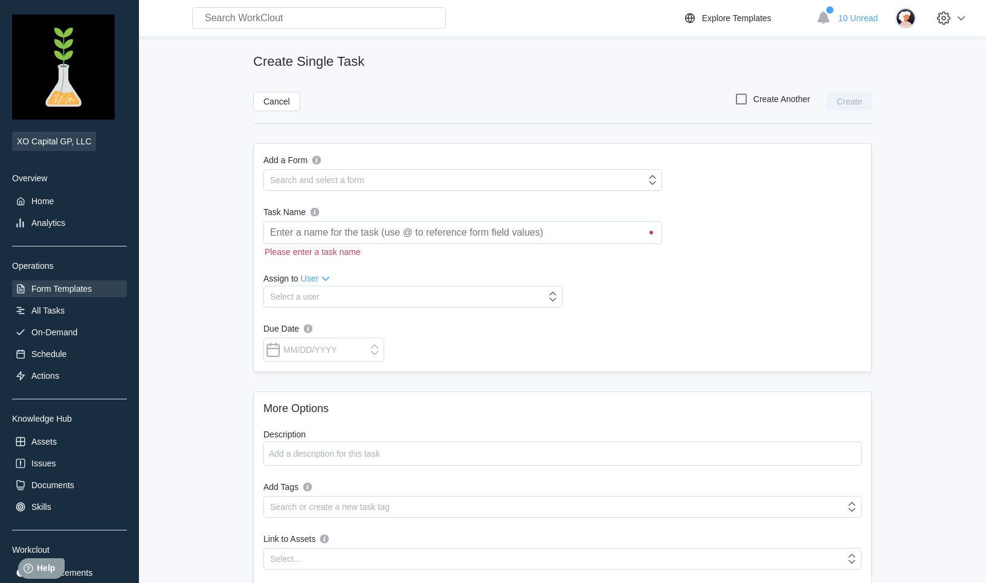
click at [45, 295] on div "Form Templates" at bounding box center [69, 288] width 115 height 17
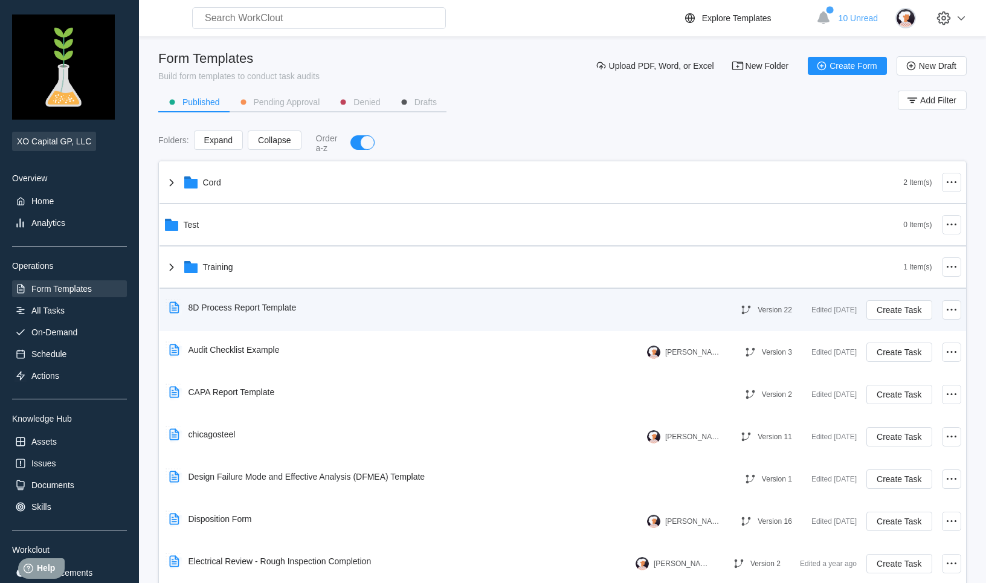
click at [219, 311] on div "8D Process Report Template" at bounding box center [235, 308] width 142 height 28
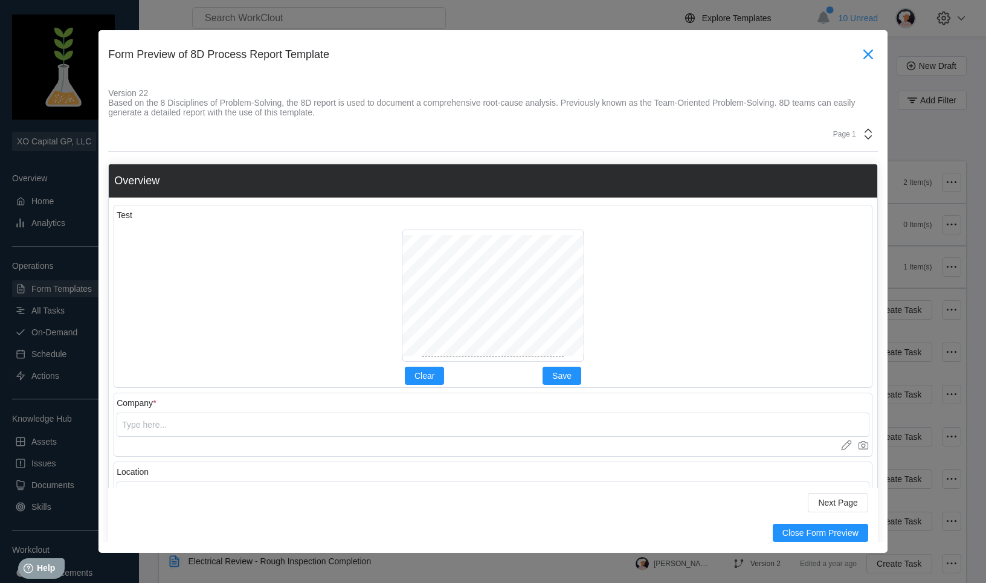
click at [872, 50] on icon at bounding box center [868, 55] width 10 height 10
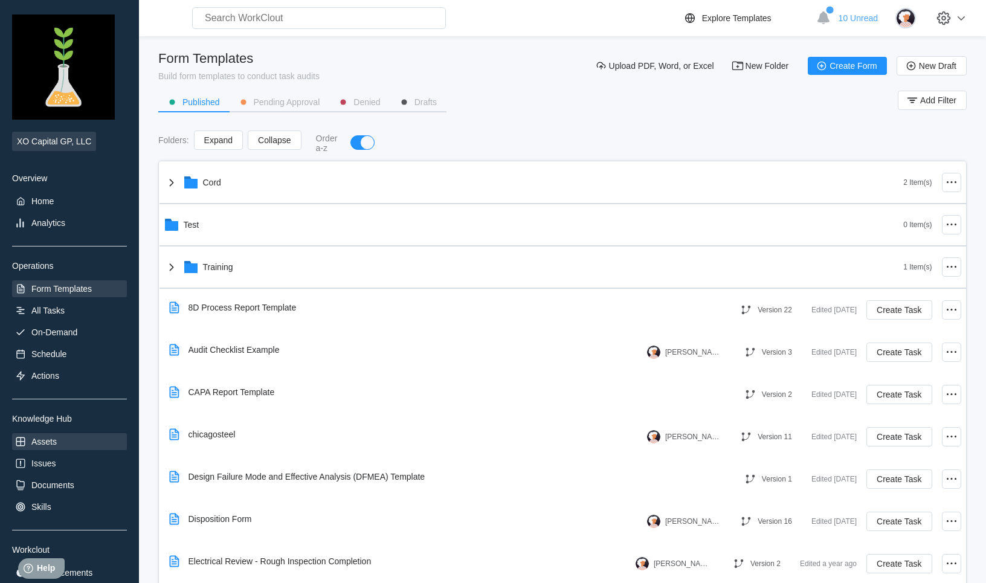
click at [50, 440] on div "Assets" at bounding box center [43, 442] width 25 height 10
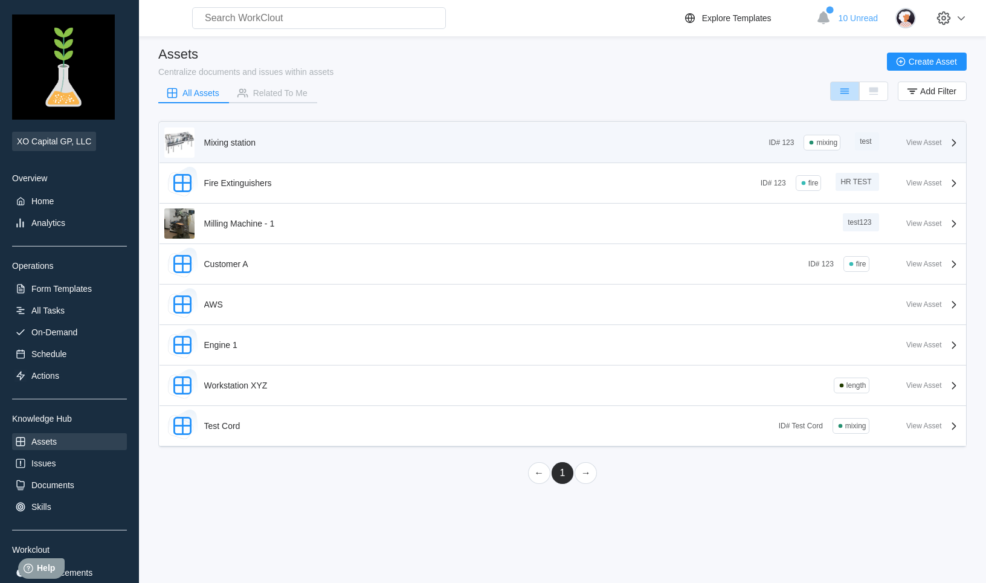
click at [956, 145] on icon at bounding box center [954, 142] width 14 height 14
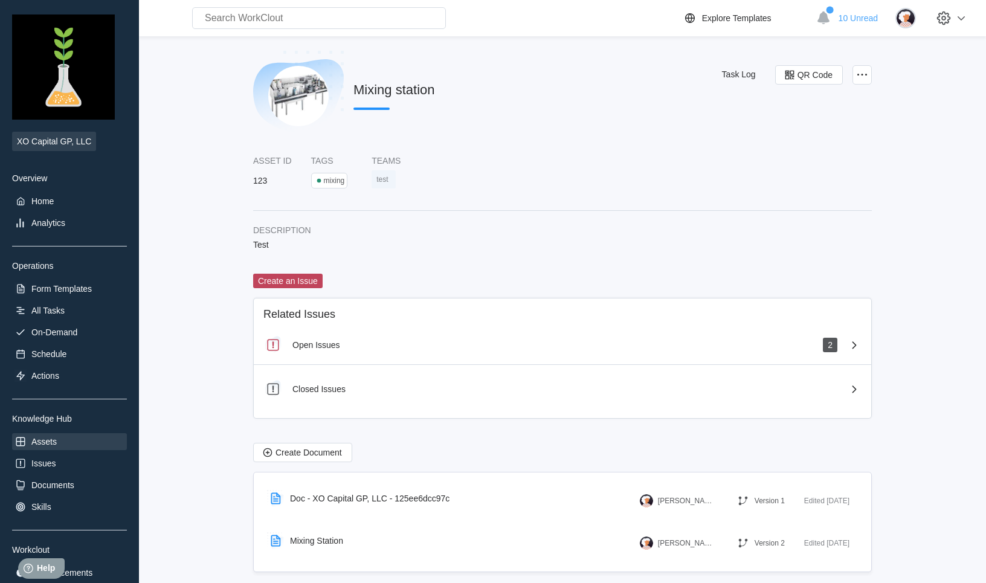
scroll to position [18, 0]
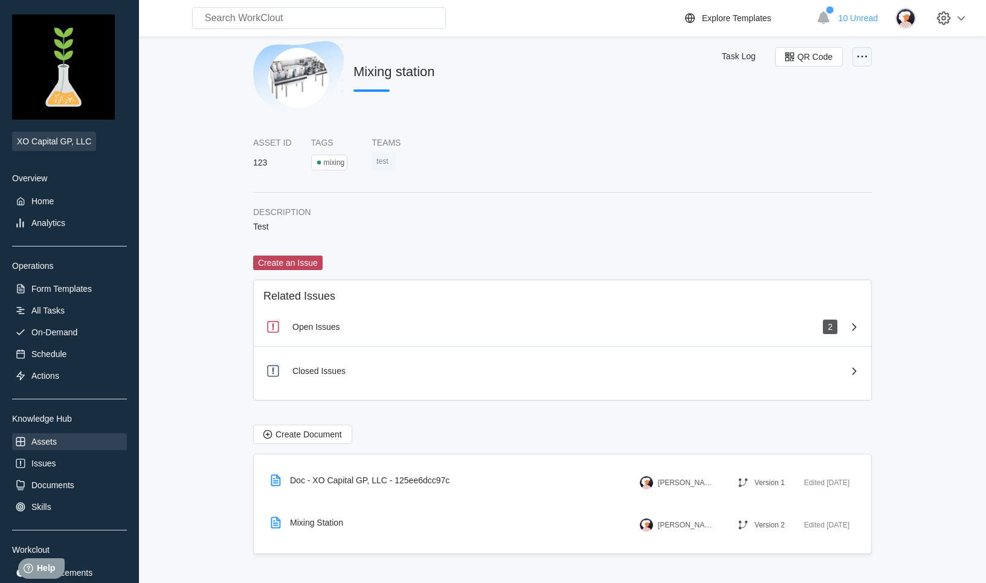
click at [861, 51] on icon at bounding box center [862, 57] width 14 height 14
click at [913, 114] on main "Mixing station Task Log QR Code Asset ID 123 Tags mixing Teams test Description…" at bounding box center [562, 300] width 808 height 565
